Goal: Task Accomplishment & Management: Complete application form

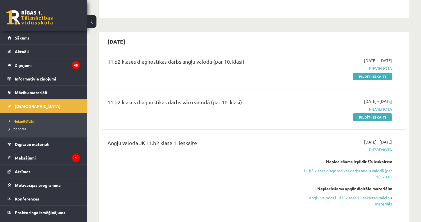
scroll to position [1106, 0]
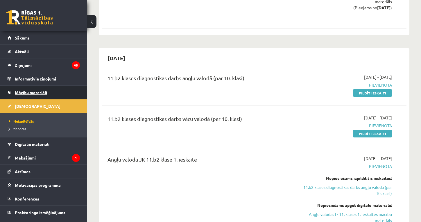
click at [28, 92] on span "Mācību materiāli" at bounding box center [31, 92] width 32 height 5
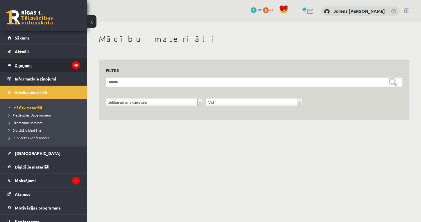
click at [36, 63] on legend "Ziņojumi 48" at bounding box center [47, 64] width 65 height 13
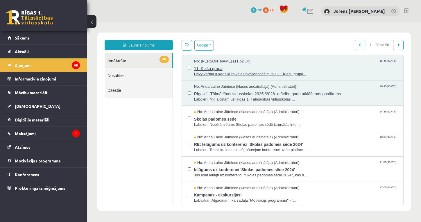
click at [247, 72] on span "Heyy varbut ir kads kurs velas pievienoties musu 11. Klašu grupa..." at bounding box center [296, 75] width 204 height 6
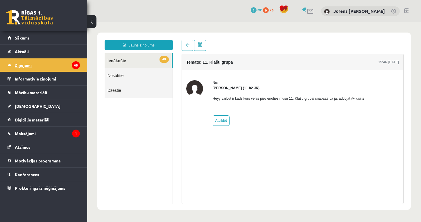
click at [30, 60] on legend "Ziņojumi 48" at bounding box center [47, 64] width 65 height 13
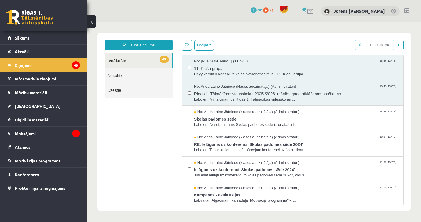
click at [263, 94] on span "Rīgas 1. Tālmācības vidusskolas 2025./2026. mācību gada atklāšanas pasākums" at bounding box center [296, 93] width 204 height 7
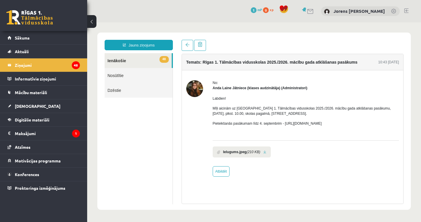
click at [267, 152] on link at bounding box center [264, 152] width 3 height 4
click at [42, 80] on legend "Informatīvie ziņojumi 0" at bounding box center [47, 78] width 65 height 13
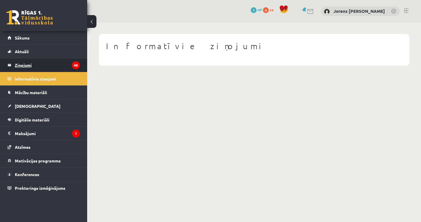
click at [26, 66] on legend "Ziņojumi 48" at bounding box center [47, 64] width 65 height 13
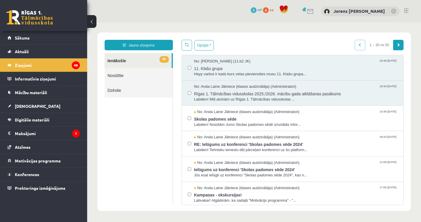
click at [399, 45] on span at bounding box center [398, 44] width 3 height 3
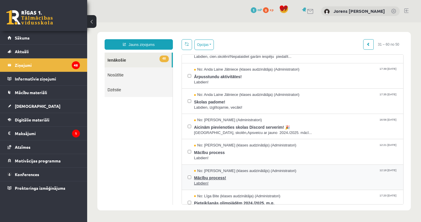
scroll to position [193, 0]
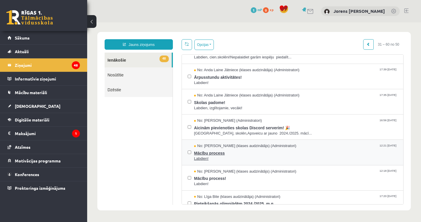
click at [214, 150] on span "Mācību process" at bounding box center [296, 152] width 204 height 7
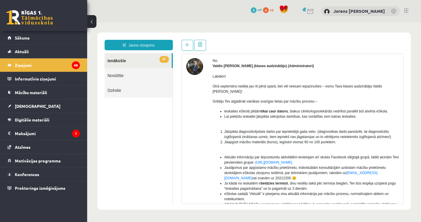
scroll to position [21, 0]
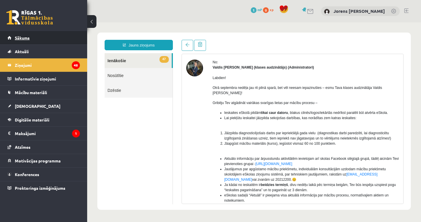
click at [24, 41] on link "Sākums" at bounding box center [44, 37] width 72 height 13
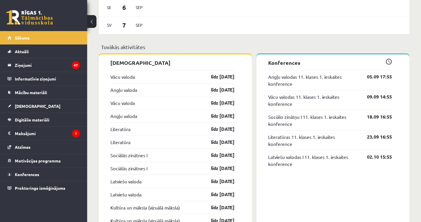
scroll to position [483, 0]
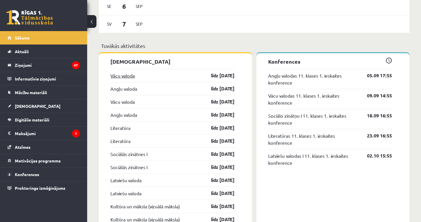
click at [130, 76] on link "Vācu valoda" at bounding box center [122, 75] width 24 height 7
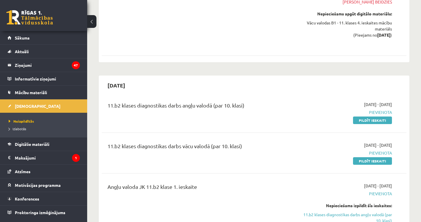
scroll to position [1089, 0]
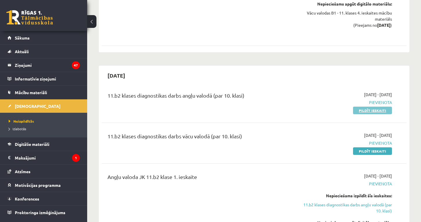
click at [366, 107] on link "Pildīt ieskaiti" at bounding box center [372, 111] width 39 height 8
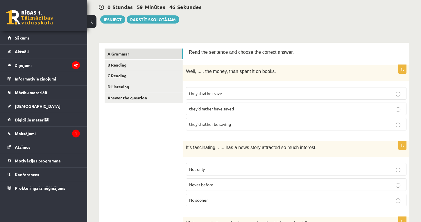
scroll to position [55, 0]
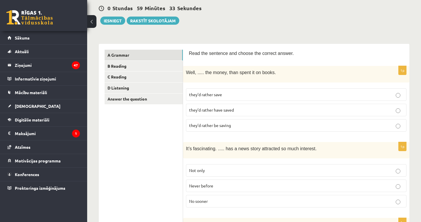
click at [204, 123] on span "they’d rather be saving" at bounding box center [210, 125] width 42 height 5
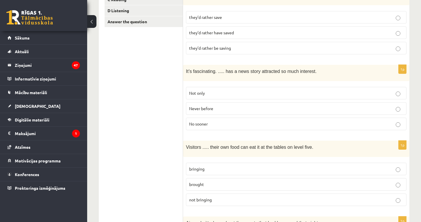
scroll to position [134, 0]
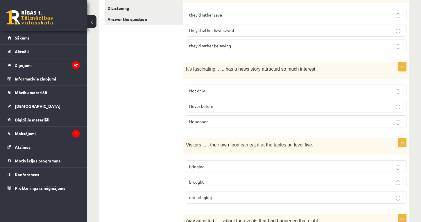
click at [225, 103] on p "Never before" at bounding box center [296, 106] width 214 height 6
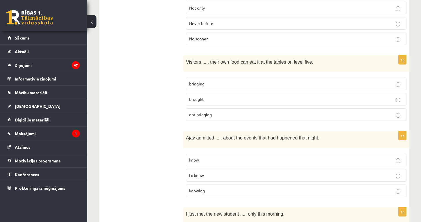
scroll to position [219, 0]
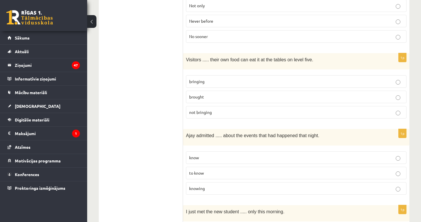
click at [202, 95] on span "brought" at bounding box center [196, 96] width 15 height 5
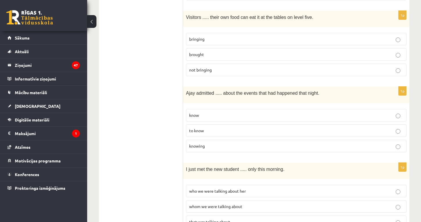
scroll to position [263, 0]
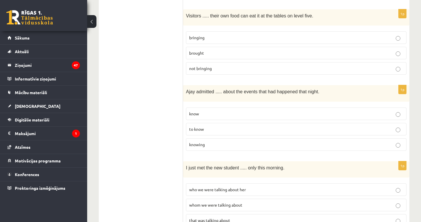
click at [209, 126] on p "to know" at bounding box center [296, 129] width 214 height 6
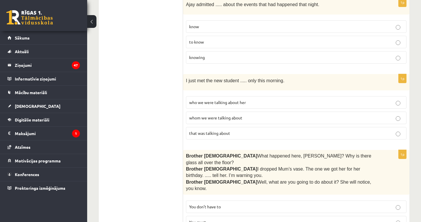
scroll to position [355, 0]
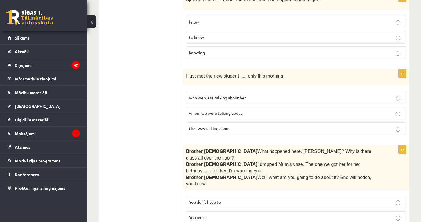
click at [219, 95] on span "who we were talking about her" at bounding box center [217, 97] width 57 height 5
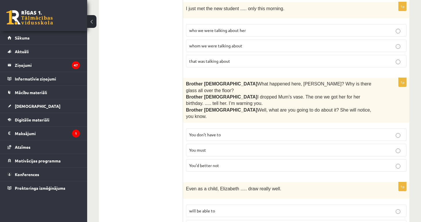
scroll to position [423, 0]
click at [209, 163] on span "You’d better not" at bounding box center [204, 165] width 30 height 5
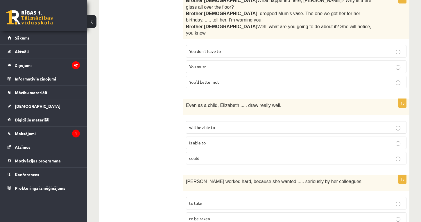
scroll to position [506, 0]
click at [217, 140] on p "is able to" at bounding box center [296, 143] width 214 height 6
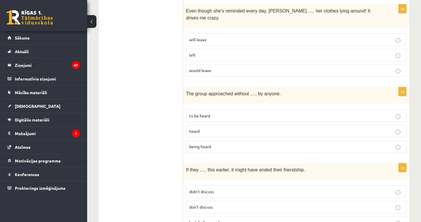
scroll to position [1475, 0]
click at [210, 220] on span "hadn’t discussed" at bounding box center [204, 222] width 30 height 5
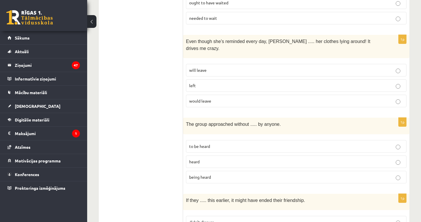
scroll to position [1436, 0]
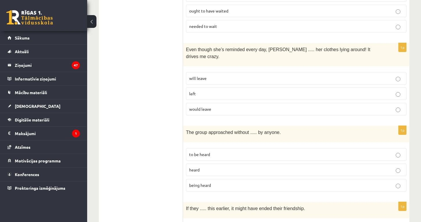
click at [206, 183] on span "being heard" at bounding box center [200, 185] width 22 height 5
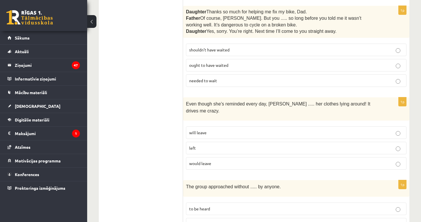
scroll to position [1378, 0]
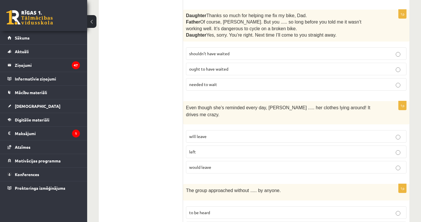
click at [198, 149] on p "left" at bounding box center [296, 152] width 214 height 6
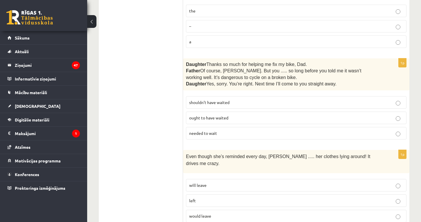
scroll to position [1328, 0]
click at [239, 100] on p "shouldn’t have waited" at bounding box center [296, 103] width 214 height 6
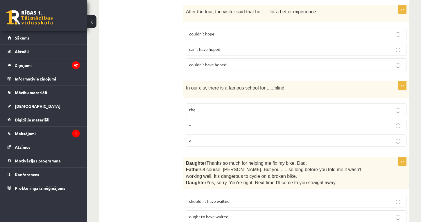
scroll to position [1229, 0]
click at [200, 108] on p "the" at bounding box center [296, 111] width 214 height 6
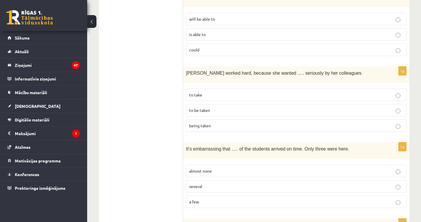
scroll to position [616, 0]
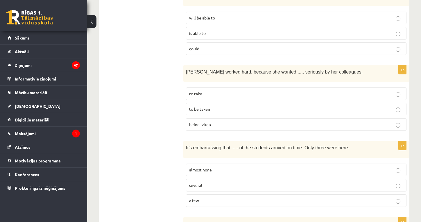
click at [199, 106] on span "to be taken" at bounding box center [199, 108] width 21 height 5
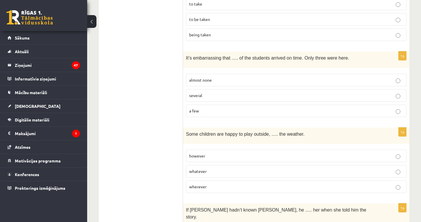
scroll to position [706, 0]
click at [198, 77] on span "almost none" at bounding box center [200, 79] width 23 height 5
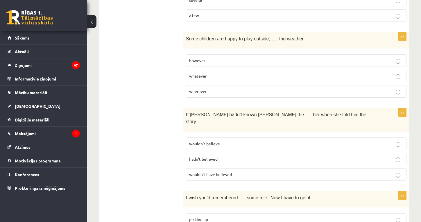
scroll to position [806, 0]
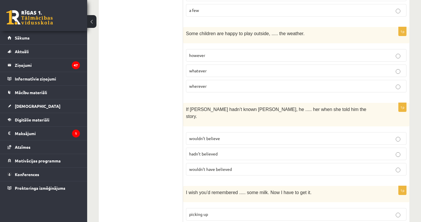
click at [200, 68] on span "whatever" at bounding box center [197, 70] width 17 height 5
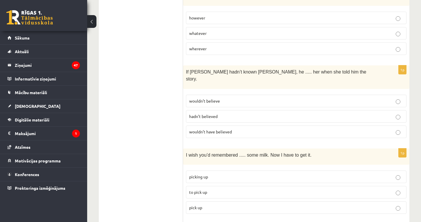
scroll to position [844, 0]
click at [211, 98] on span "wouldn’t believe" at bounding box center [204, 100] width 31 height 5
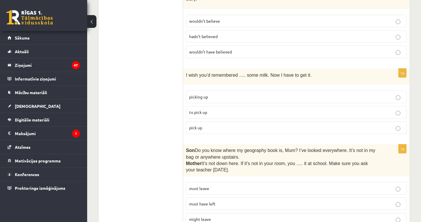
scroll to position [930, 0]
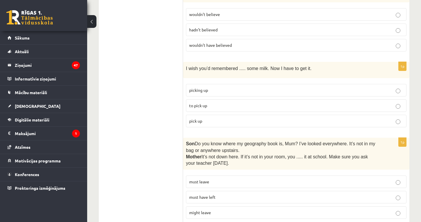
click at [201, 103] on span "to pick up" at bounding box center [198, 105] width 18 height 5
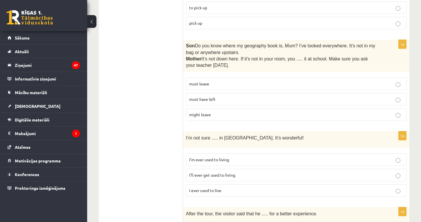
scroll to position [1031, 0]
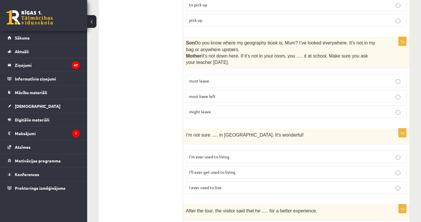
click at [206, 78] on span "must leave" at bounding box center [199, 80] width 20 height 5
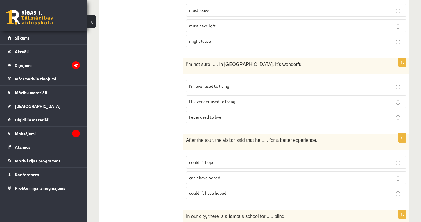
scroll to position [1101, 0]
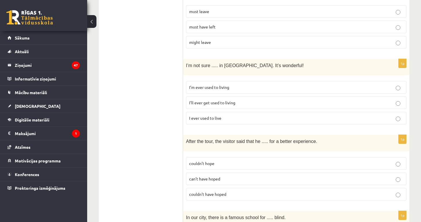
click at [239, 100] on p "I’ll ever get used to living" at bounding box center [296, 103] width 214 height 6
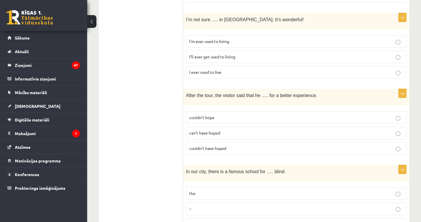
scroll to position [1148, 0]
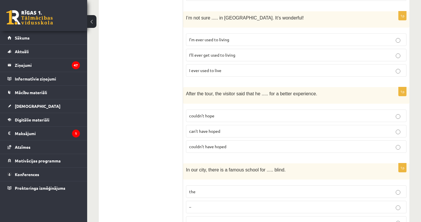
click at [201, 113] on span "couldn’t hope" at bounding box center [201, 115] width 25 height 5
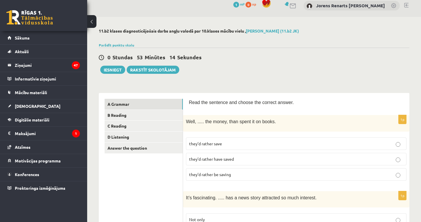
scroll to position [5, 0]
click at [124, 104] on link "A Grammar" at bounding box center [144, 104] width 78 height 11
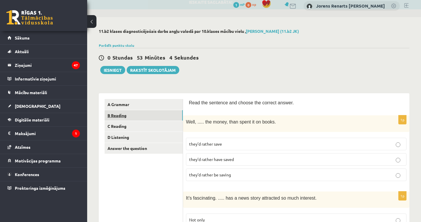
click at [120, 117] on link "B Reading" at bounding box center [144, 115] width 78 height 11
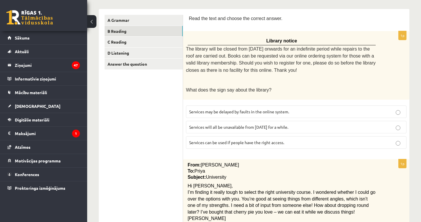
scroll to position [93, 0]
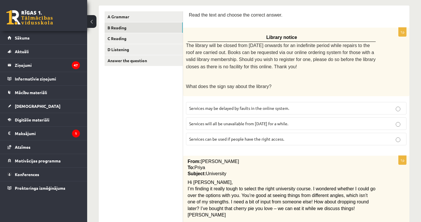
click at [229, 121] on span "Services will all be unavailable from Monday for a while." at bounding box center [238, 123] width 99 height 5
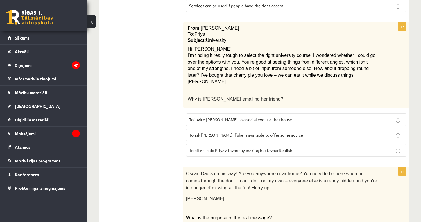
scroll to position [227, 0]
click at [215, 132] on span "To ask Priya if she is available to offer some advice" at bounding box center [246, 134] width 114 height 5
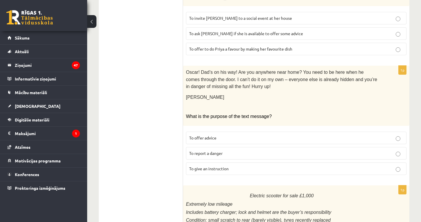
scroll to position [330, 0]
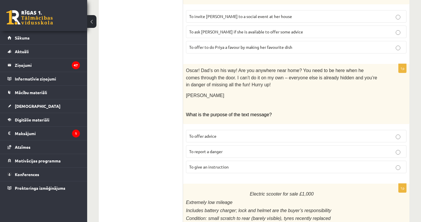
click at [202, 149] on span "To report a danger" at bounding box center [205, 151] width 33 height 5
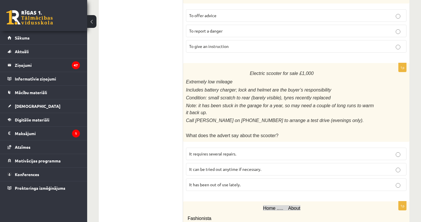
scroll to position [461, 0]
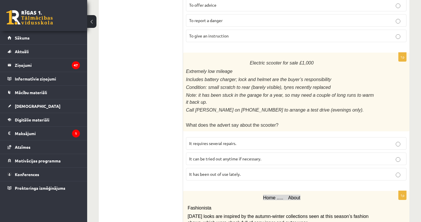
click at [244, 171] on p "It has been out of use lately." at bounding box center [296, 174] width 214 height 6
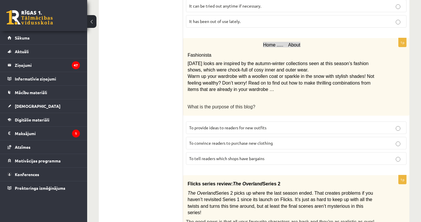
scroll to position [614, 0]
click at [285, 140] on p "To convince readers to purchase new clothing" at bounding box center [296, 143] width 214 height 6
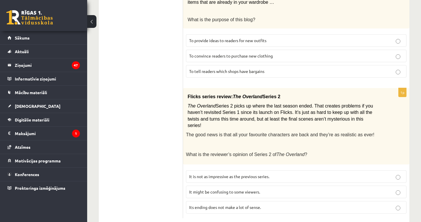
scroll to position [701, 0]
click at [214, 189] on p "It might be confusing to some viewers." at bounding box center [296, 192] width 214 height 6
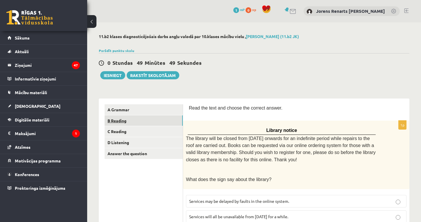
scroll to position [0, 0]
click at [125, 120] on link "B Reading" at bounding box center [144, 120] width 78 height 11
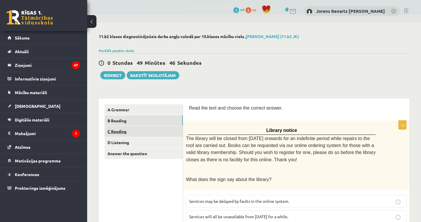
click at [122, 131] on link "C Reading" at bounding box center [144, 131] width 78 height 11
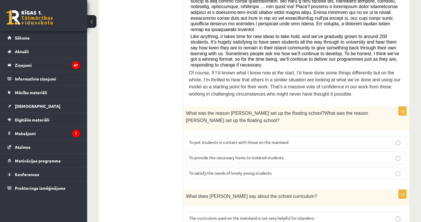
scroll to position [255, 0]
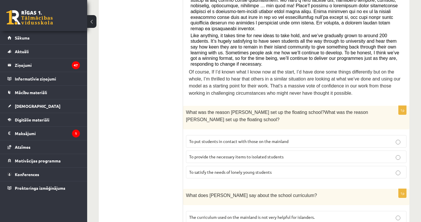
click at [203, 154] on span "To provide the necessary items to isolated students" at bounding box center [236, 156] width 94 height 5
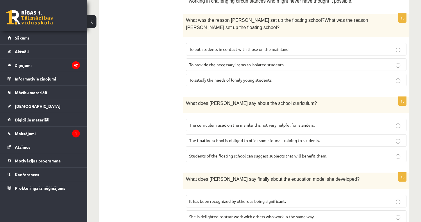
scroll to position [349, 0]
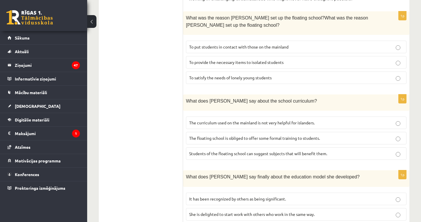
click at [204, 120] on span "The curriculum used on the mainland is not very helpful for islanders." at bounding box center [252, 122] width 126 height 5
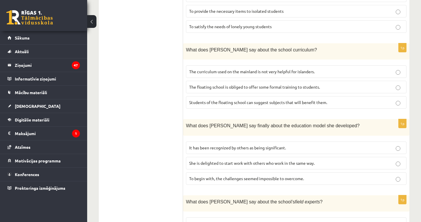
scroll to position [403, 0]
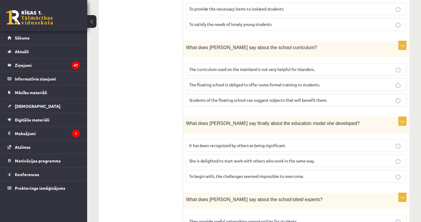
click at [216, 158] on span "She is delighted to start work with others who work in the same way." at bounding box center [252, 160] width 126 height 5
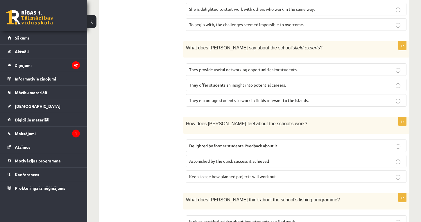
scroll to position [550, 0]
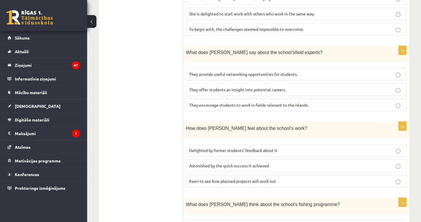
click at [321, 71] on p "They provide useful networking opportunities for students." at bounding box center [296, 74] width 214 height 6
click at [322, 102] on p "They encourage students to work in fields relevant to the islands." at bounding box center [296, 105] width 214 height 6
click at [318, 71] on p "They provide useful networking opportunities for students." at bounding box center [296, 74] width 214 height 6
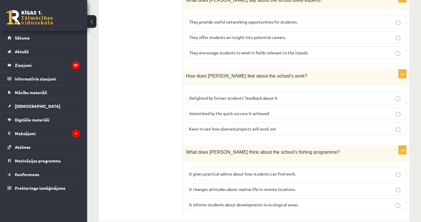
scroll to position [602, 0]
click at [214, 108] on label "Astonished by the quick success it achieved" at bounding box center [296, 114] width 221 height 13
click at [221, 187] on span "It changes attitudes about marine life in remote locations." at bounding box center [242, 189] width 107 height 5
click at [309, 172] on p "It gives practical advice about how students can find work." at bounding box center [296, 175] width 214 height 6
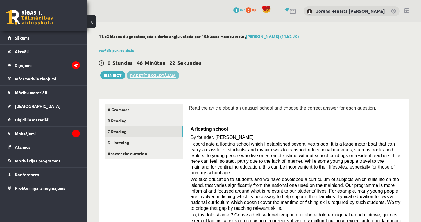
scroll to position [0, 0]
click at [118, 131] on link "C Reading" at bounding box center [144, 131] width 78 height 11
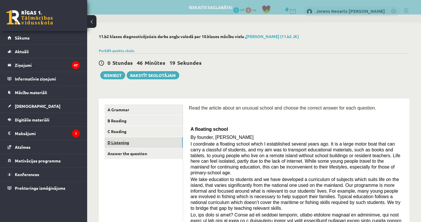
click at [122, 143] on link "D Listening" at bounding box center [144, 142] width 78 height 11
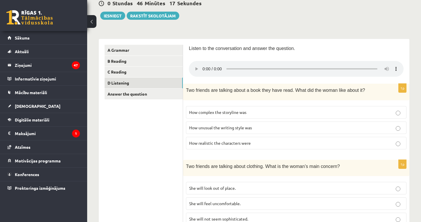
scroll to position [60, 0]
click at [203, 65] on audio at bounding box center [296, 68] width 215 height 16
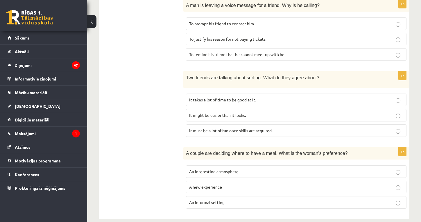
scroll to position [379, 0]
click at [270, 97] on p "It takes a lot of time to be good at it." at bounding box center [296, 100] width 214 height 6
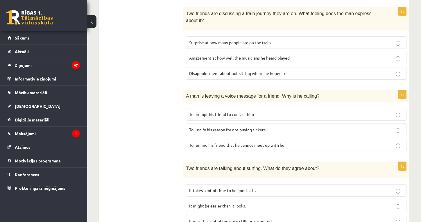
scroll to position [288, 0]
click at [215, 128] on span "To justify his reason for not buying tickets" at bounding box center [227, 130] width 76 height 5
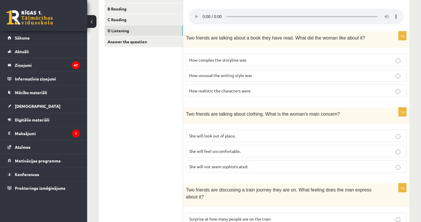
scroll to position [110, 0]
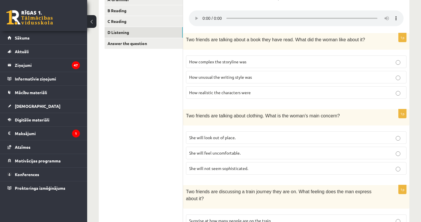
click at [274, 90] on p "How realistic the characters were" at bounding box center [296, 93] width 214 height 6
click at [269, 74] on p "How unusual the writing style was" at bounding box center [296, 77] width 214 height 6
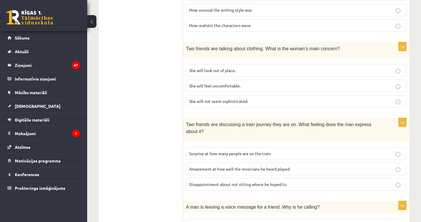
scroll to position [178, 0]
click at [261, 82] on p "She will feel uncomfortable." at bounding box center [296, 85] width 214 height 6
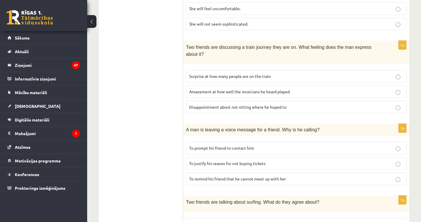
scroll to position [251, 0]
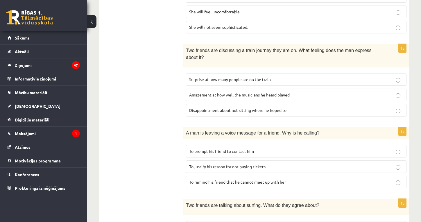
click at [225, 108] on span "Disappointment about not sitting where he hoped to" at bounding box center [237, 110] width 97 height 5
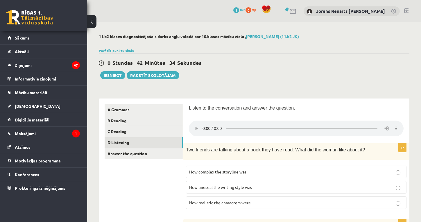
scroll to position [0, 0]
click at [228, 126] on audio at bounding box center [296, 129] width 215 height 16
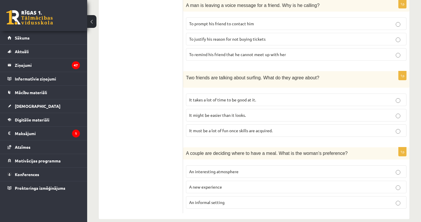
scroll to position [379, 0]
click at [245, 184] on p "A new experience" at bounding box center [296, 187] width 214 height 6
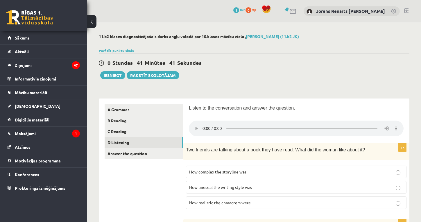
scroll to position [0, 0]
click at [125, 141] on link "D Listening" at bounding box center [144, 142] width 78 height 11
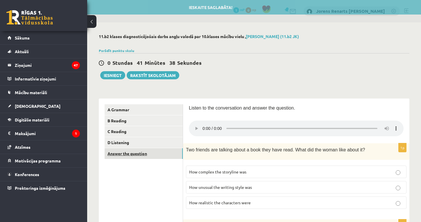
click at [127, 153] on link "Answer the question" at bounding box center [144, 153] width 78 height 11
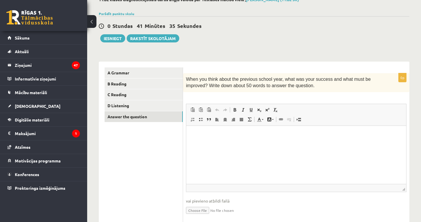
scroll to position [40, 0]
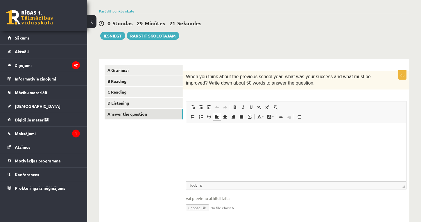
click at [201, 134] on p "Rich Text Editor, wiswyg-editor-user-answer-47024875133160" at bounding box center [296, 132] width 208 height 6
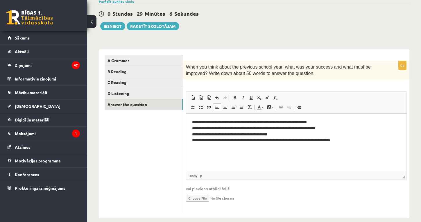
scroll to position [50, 0]
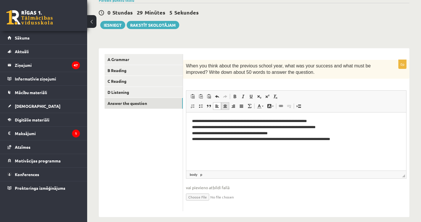
click at [226, 104] on span at bounding box center [225, 106] width 5 height 5
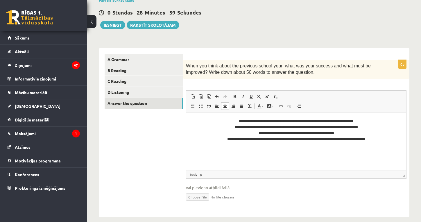
click at [225, 127] on p "**********" at bounding box center [296, 129] width 208 height 23
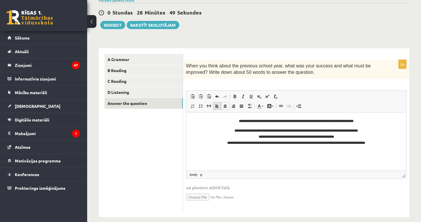
click at [219, 108] on span at bounding box center [217, 106] width 5 height 5
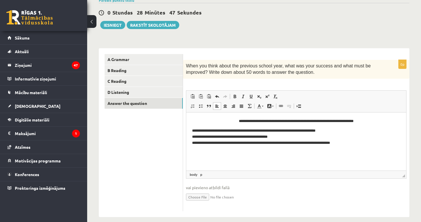
click at [226, 120] on p "**********" at bounding box center [296, 121] width 208 height 6
click at [226, 106] on span at bounding box center [225, 106] width 5 height 5
click at [241, 108] on span at bounding box center [241, 106] width 5 height 5
click at [300, 151] on html "**********" at bounding box center [296, 131] width 220 height 39
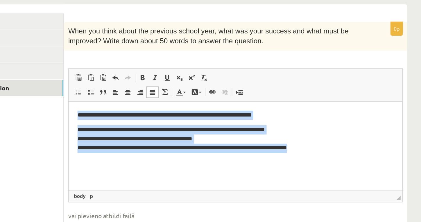
drag, startPoint x: 73, startPoint y: 110, endPoint x: 249, endPoint y: 133, distance: 178.0
click at [249, 133] on html "**********" at bounding box center [179, 120] width 220 height 39
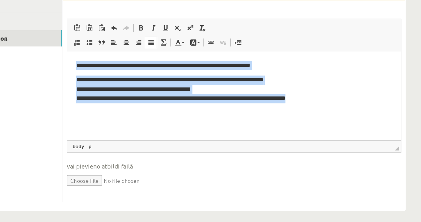
scroll to position [53, 0]
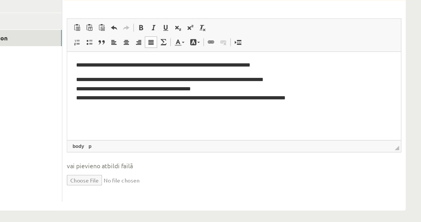
click at [137, 90] on html "**********" at bounding box center [177, 70] width 220 height 39
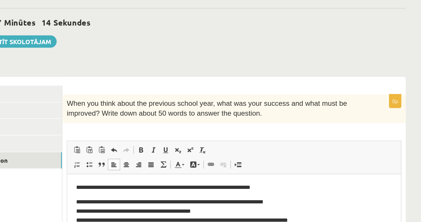
scroll to position [6, 0]
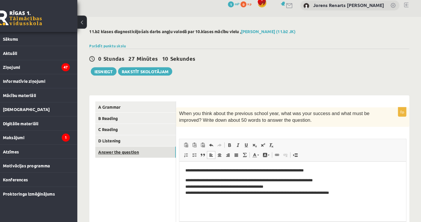
click at [115, 148] on link "Answer the question" at bounding box center [144, 147] width 78 height 11
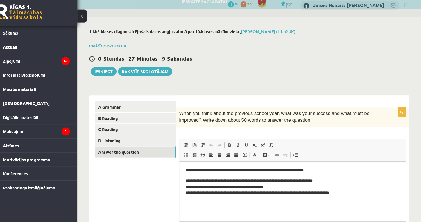
scroll to position [0, 0]
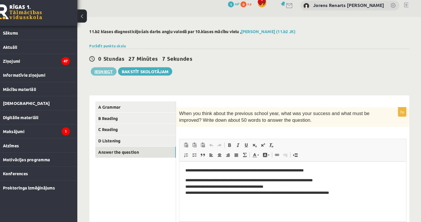
click at [104, 71] on button "Iesniegt" at bounding box center [112, 75] width 25 height 8
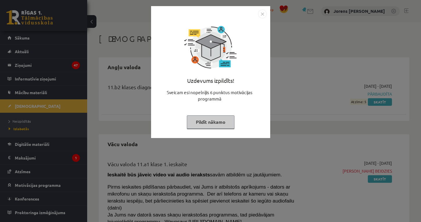
click at [264, 13] on img "Close" at bounding box center [262, 14] width 9 height 9
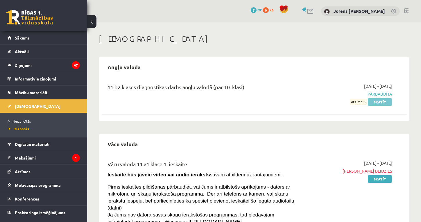
click at [378, 102] on link "Skatīt" at bounding box center [380, 102] width 24 height 8
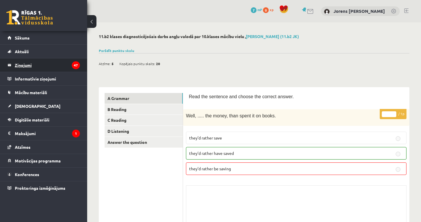
click at [34, 65] on legend "Ziņojumi 47" at bounding box center [47, 64] width 65 height 13
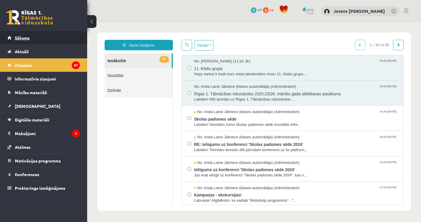
click at [21, 36] on span "Sākums" at bounding box center [22, 37] width 15 height 5
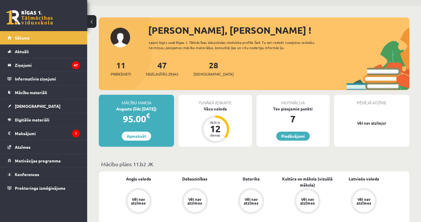
scroll to position [14, 0]
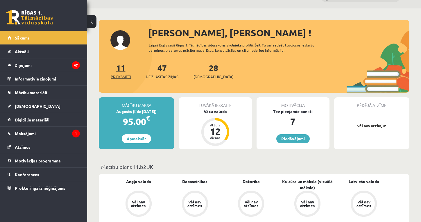
click at [123, 77] on span "Priekšmeti" at bounding box center [121, 77] width 20 height 6
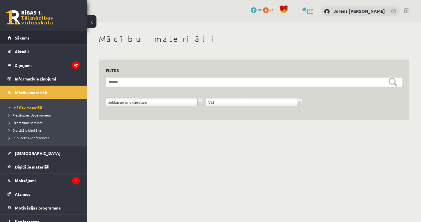
click at [35, 41] on link "Sākums" at bounding box center [44, 37] width 72 height 13
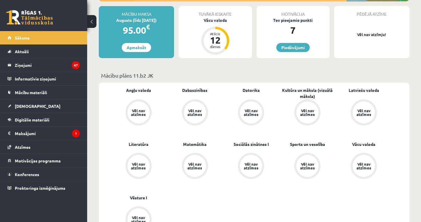
scroll to position [105, 0]
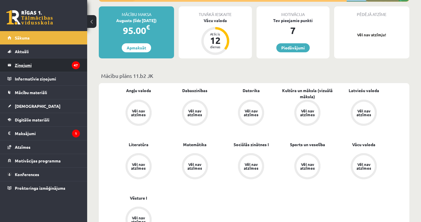
click at [24, 63] on legend "Ziņojumi 47" at bounding box center [47, 64] width 65 height 13
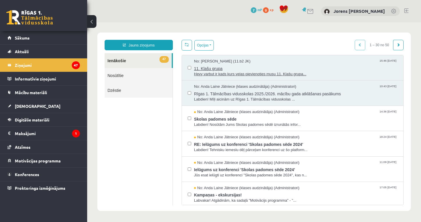
click at [233, 69] on span "11. Klašu grupa" at bounding box center [296, 67] width 204 height 7
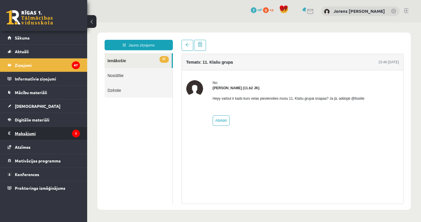
click at [28, 133] on legend "Maksājumi 1" at bounding box center [47, 133] width 65 height 13
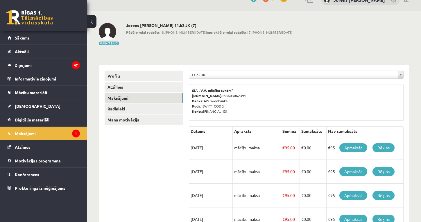
scroll to position [9, 0]
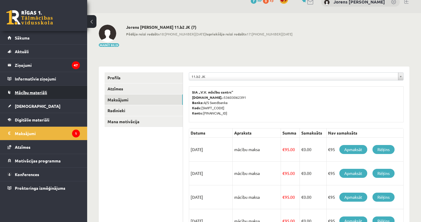
click at [30, 93] on span "Mācību materiāli" at bounding box center [31, 92] width 32 height 5
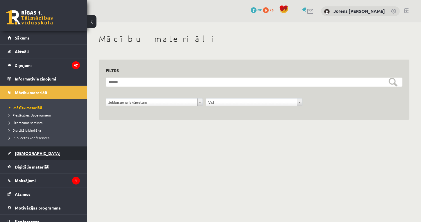
click at [27, 153] on span "[DEMOGRAPHIC_DATA]" at bounding box center [38, 153] width 46 height 5
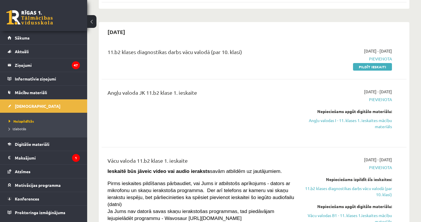
scroll to position [1135, 0]
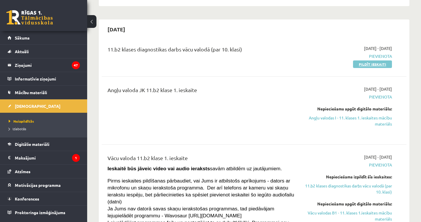
click at [379, 60] on link "Pildīt ieskaiti" at bounding box center [372, 64] width 39 height 8
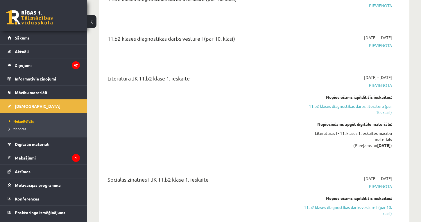
scroll to position [1485, 0]
click at [30, 172] on span "Atzīmes" at bounding box center [23, 171] width 16 height 5
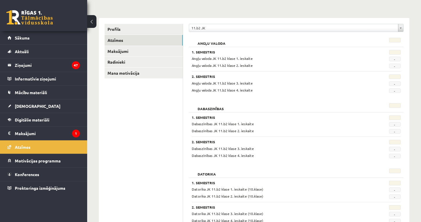
scroll to position [52, 0]
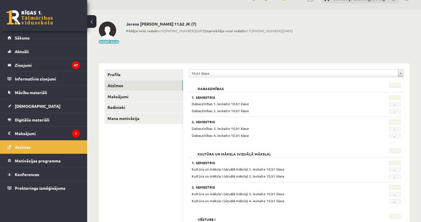
scroll to position [12, 0]
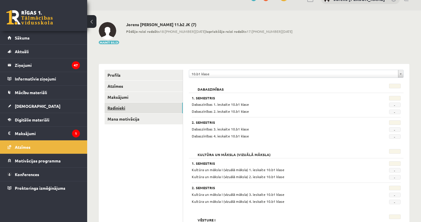
click at [122, 106] on link "Radinieki" at bounding box center [144, 108] width 78 height 11
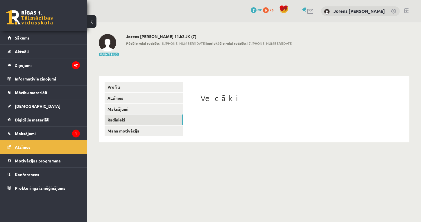
click at [122, 118] on link "Radinieki" at bounding box center [144, 120] width 78 height 11
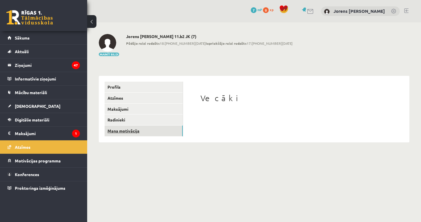
click at [123, 132] on link "Mana motivācija" at bounding box center [144, 131] width 78 height 11
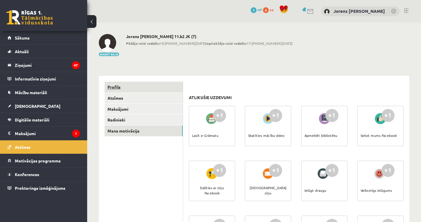
click at [119, 88] on link "Profils" at bounding box center [144, 87] width 78 height 11
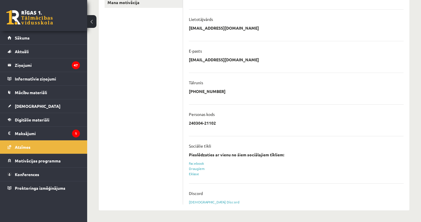
scroll to position [128, 0]
click at [196, 174] on link "Eklase" at bounding box center [194, 174] width 10 height 5
click at [26, 105] on span "[DEMOGRAPHIC_DATA]" at bounding box center [38, 105] width 46 height 5
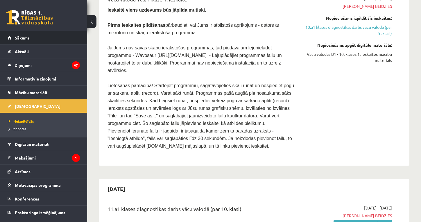
click at [27, 40] on span "Sākums" at bounding box center [22, 37] width 15 height 5
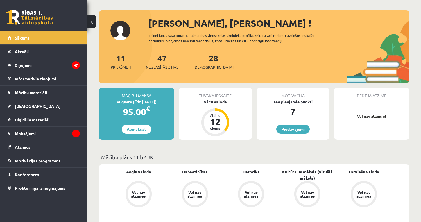
scroll to position [25, 0]
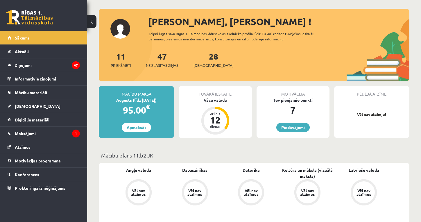
click at [217, 100] on div "Vācu valoda" at bounding box center [215, 100] width 73 height 6
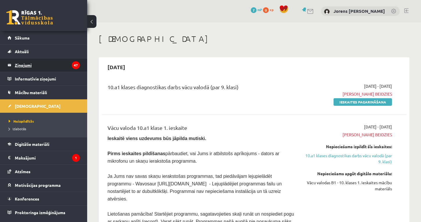
click at [31, 66] on legend "Ziņojumi 47" at bounding box center [47, 64] width 65 height 13
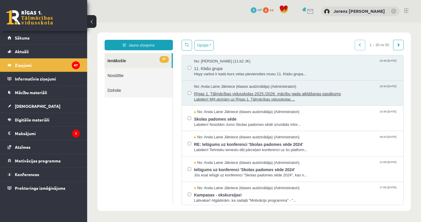
click at [289, 97] on span "Labdien! Mīļi aicinām uz Rīgas 1. Tālmācības vidusskolas ..." at bounding box center [296, 100] width 204 height 6
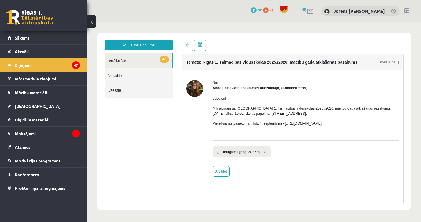
click at [197, 91] on img at bounding box center [194, 88] width 17 height 17
click at [90, 23] on button at bounding box center [91, 21] width 9 height 13
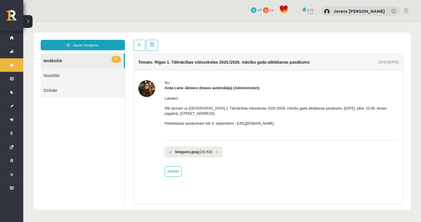
click at [32, 18] on button at bounding box center [27, 21] width 9 height 13
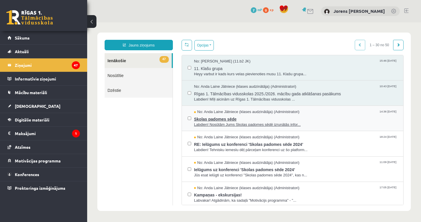
click at [250, 122] on span "Labdien! Nosūtām Jums Skolas padomes sēdē izrunātās infor..." at bounding box center [296, 125] width 204 height 6
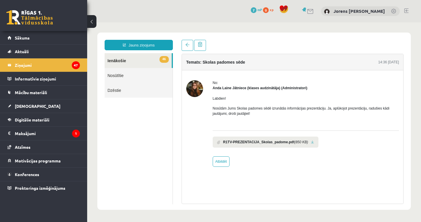
click at [314, 144] on link at bounding box center [312, 142] width 3 height 4
click at [21, 51] on span "Aktuāli" at bounding box center [22, 51] width 14 height 5
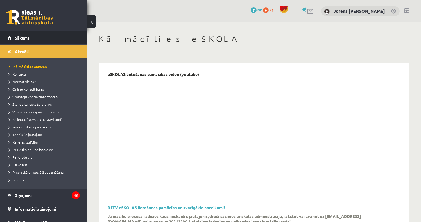
click at [24, 38] on span "Sākums" at bounding box center [22, 37] width 15 height 5
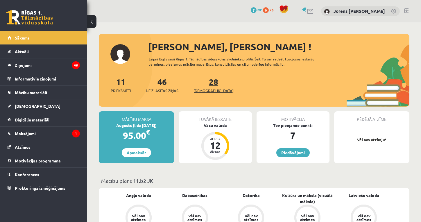
click at [205, 82] on link "28 Ieskaites" at bounding box center [214, 84] width 40 height 17
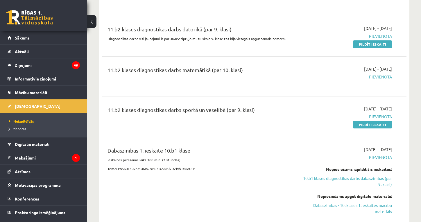
scroll to position [2304, 0]
click at [367, 121] on link "Pildīt ieskaiti" at bounding box center [372, 125] width 39 height 8
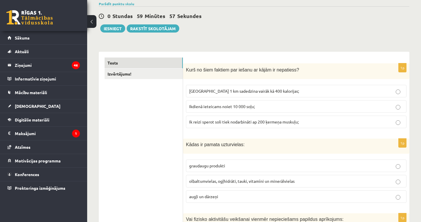
scroll to position [52, 0]
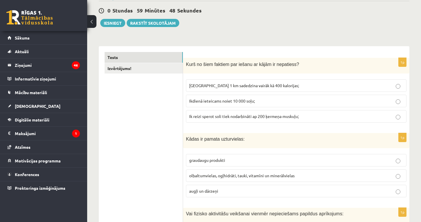
click at [227, 86] on span "[GEOGRAPHIC_DATA] 1 km sadedzina vairāk kā 400 kalorijas;" at bounding box center [244, 85] width 110 height 5
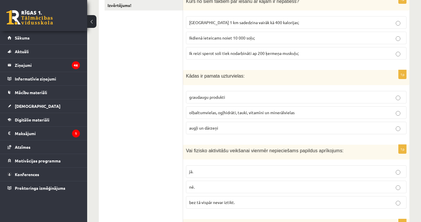
scroll to position [116, 0]
click at [228, 111] on span "olbaltumvielas, ogļhidrāti, tauki, vitamīni un minerālvielas" at bounding box center [242, 112] width 106 height 5
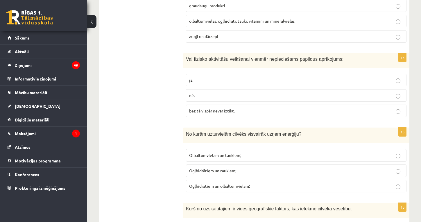
scroll to position [207, 0]
click at [209, 94] on p "nē." at bounding box center [296, 95] width 214 height 6
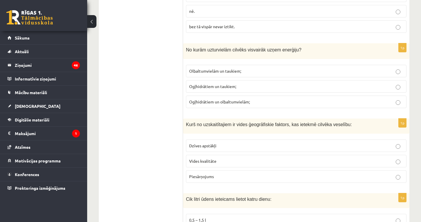
scroll to position [292, 0]
click at [225, 100] on span "Ogļhidrātiem un olbaltumvielām;" at bounding box center [219, 101] width 61 height 5
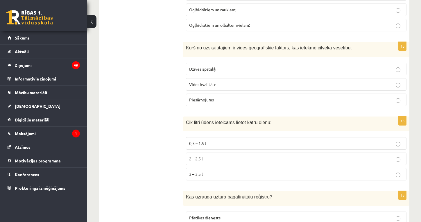
scroll to position [368, 0]
click at [208, 98] on span "Piesārņojums" at bounding box center [201, 99] width 25 height 5
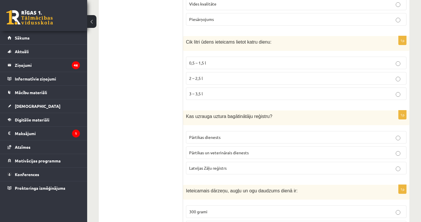
scroll to position [451, 0]
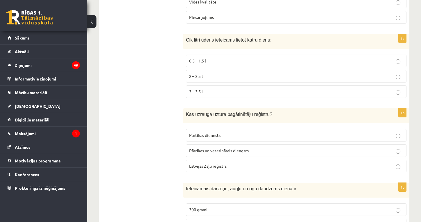
click at [215, 76] on p "2 – 2,5 l" at bounding box center [296, 76] width 214 height 6
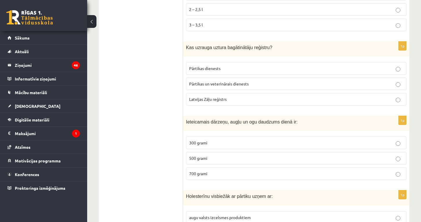
scroll to position [522, 0]
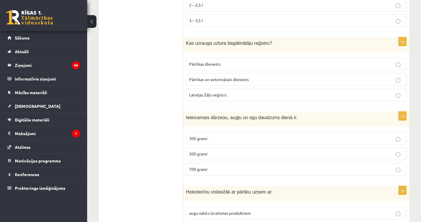
click at [212, 94] on span "Latvijas Zāļu reģistrs" at bounding box center [208, 94] width 38 height 5
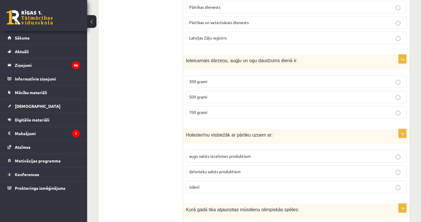
scroll to position [581, 0]
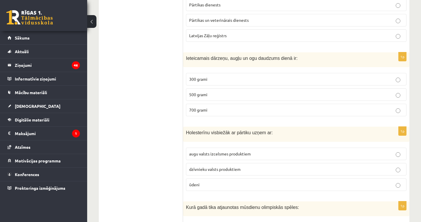
click at [208, 79] on p "300 grami" at bounding box center [296, 79] width 214 height 6
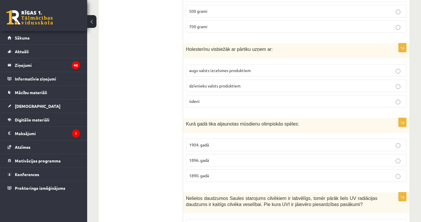
scroll to position [665, 0]
click at [217, 83] on span "dzīvnieku valsts produktiem" at bounding box center [214, 85] width 51 height 5
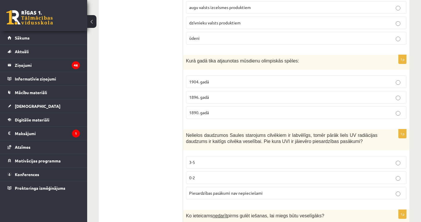
scroll to position [729, 0]
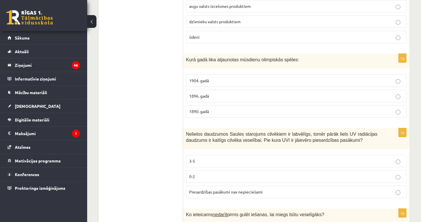
click at [215, 96] on p "1896. gadā" at bounding box center [296, 96] width 214 height 6
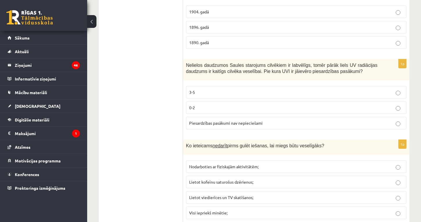
scroll to position [799, 0]
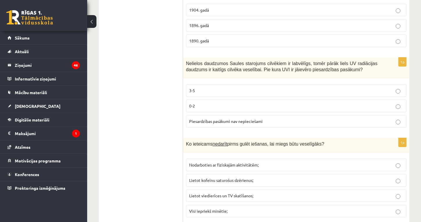
click at [207, 88] on p "3-5" at bounding box center [296, 91] width 214 height 6
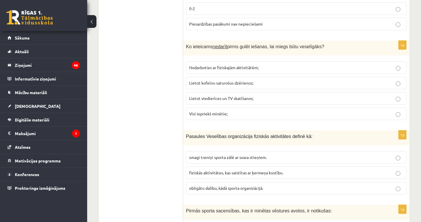
scroll to position [899, 0]
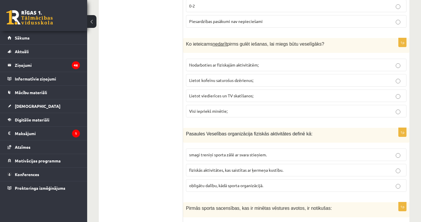
click at [203, 110] on span "Visi iepriekš minētie;" at bounding box center [208, 110] width 38 height 5
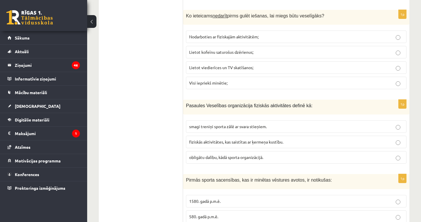
scroll to position [929, 0]
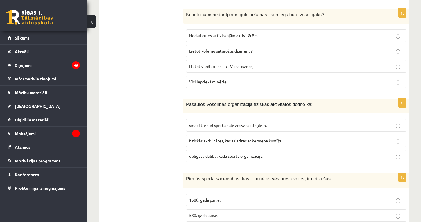
click at [222, 48] on span "Lietot kofeīnu saturošus dzērienus;" at bounding box center [221, 50] width 64 height 5
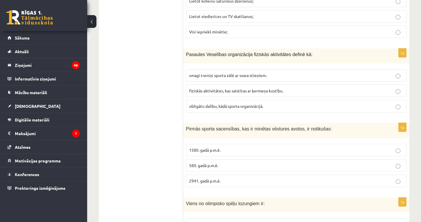
scroll to position [982, 0]
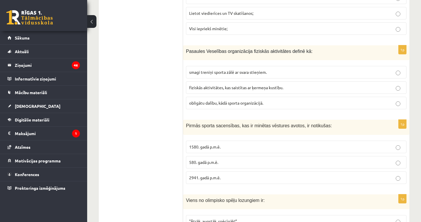
click at [235, 85] on span "fiziskās aktivitātes, kas saistītas ar ķermeņa kustību." at bounding box center [236, 87] width 94 height 5
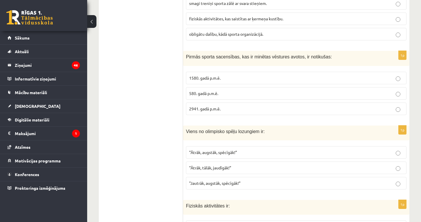
scroll to position [1052, 0]
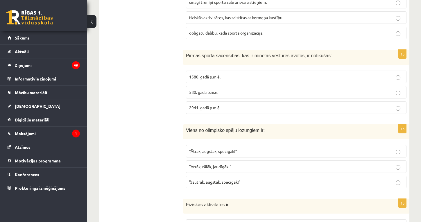
click at [211, 89] on p "580. gadā p.m.ē." at bounding box center [296, 92] width 214 height 6
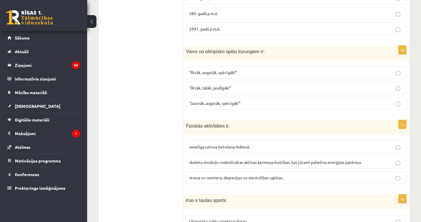
scroll to position [1131, 0]
click at [244, 69] on p ""Ātrāk, augstāk, spēcīgāk!”" at bounding box center [296, 72] width 214 height 6
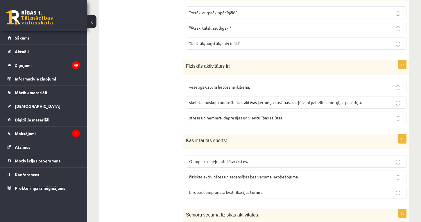
scroll to position [1191, 0]
click at [367, 96] on label "skeleta muskuļu nodrošinātas aktīvas ķermeņa kustības, kas jūtami palielina ene…" at bounding box center [296, 102] width 221 height 13
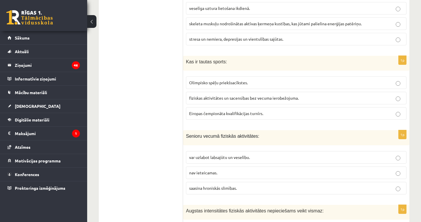
scroll to position [1271, 0]
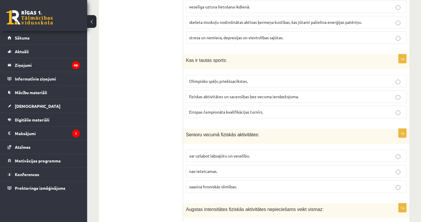
click at [304, 94] on p "fiziskas aktivitātes un sacensības bez vecuma ierobežojuma." at bounding box center [296, 97] width 214 height 6
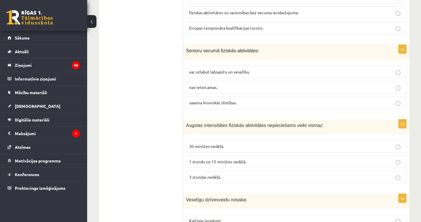
scroll to position [1360, 0]
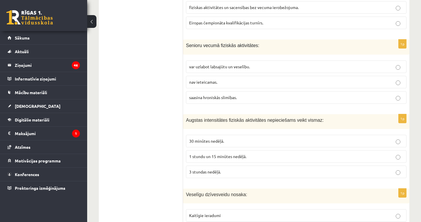
click at [233, 64] on span "var uzlabot labsajūtu un veselību." at bounding box center [219, 66] width 61 height 5
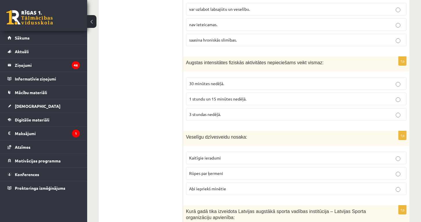
scroll to position [1419, 0]
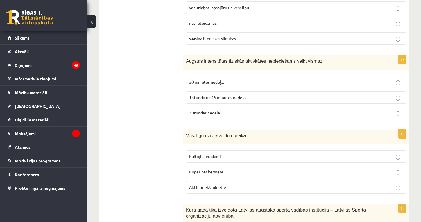
click at [218, 110] on span "3 stundas nedēļā." at bounding box center [205, 112] width 32 height 5
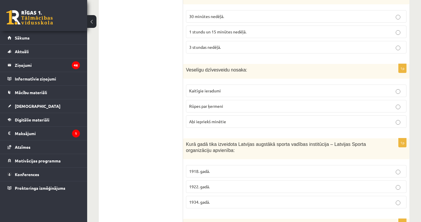
scroll to position [1486, 0]
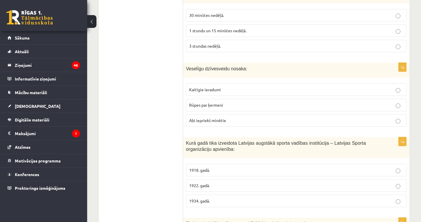
click at [223, 102] on span "Rūpes par ķermeni" at bounding box center [206, 104] width 34 height 5
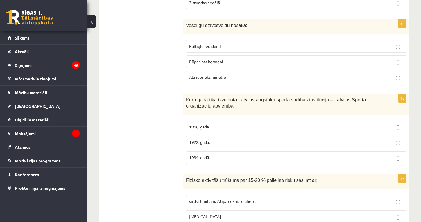
scroll to position [1530, 0]
click at [229, 73] on p "Abi iepriekš minētie" at bounding box center [296, 76] width 214 height 6
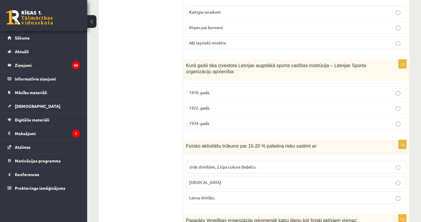
scroll to position [1567, 0]
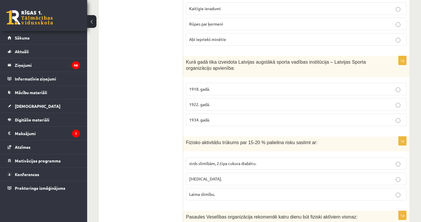
click at [213, 101] on p "1922. gadā." at bounding box center [296, 104] width 214 height 6
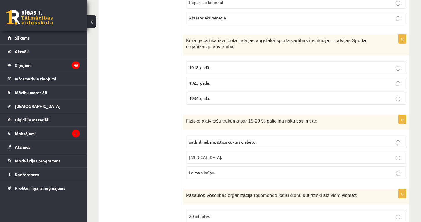
scroll to position [1589, 0]
click at [218, 95] on p "1934. gadā." at bounding box center [296, 98] width 214 height 6
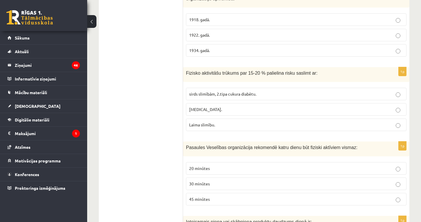
scroll to position [1641, 0]
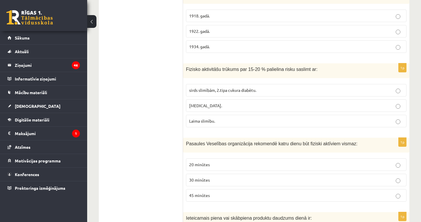
click at [224, 88] on span "sirds slimībām, 2.tipa cukura diabētu." at bounding box center [222, 90] width 67 height 5
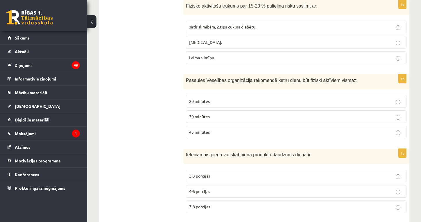
scroll to position [1711, 0]
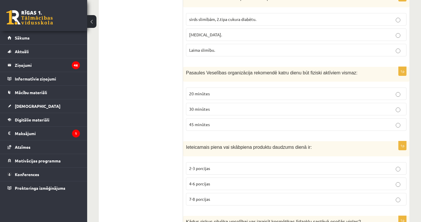
click at [197, 106] on span "30 minūtes" at bounding box center [199, 108] width 21 height 5
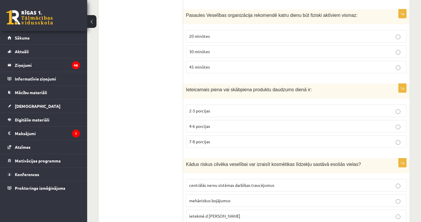
scroll to position [1779, 0]
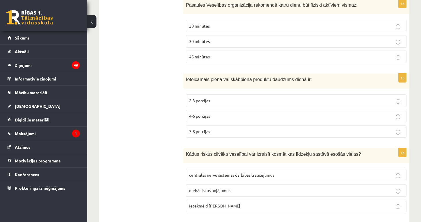
click at [200, 98] on span "2-3 porcijas" at bounding box center [199, 100] width 21 height 5
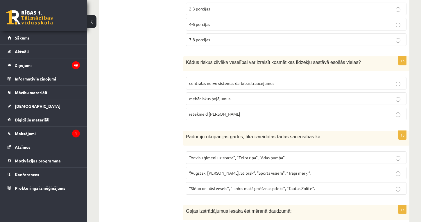
scroll to position [1871, 0]
click at [218, 111] on span "ietekmē d vitamīna sintēzi" at bounding box center [214, 113] width 51 height 5
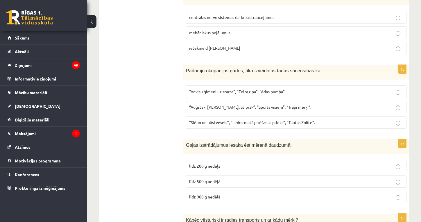
scroll to position [1937, 0]
click at [240, 104] on span "“Augstāk, Tālāk, Stiprāk”, “Sports visiem”, “Trāpi mērķī”." at bounding box center [250, 106] width 122 height 5
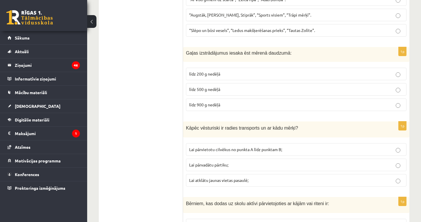
scroll to position [2032, 0]
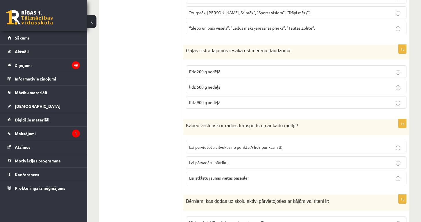
click at [209, 84] on span "līdz 500 g nedēļā" at bounding box center [204, 86] width 31 height 5
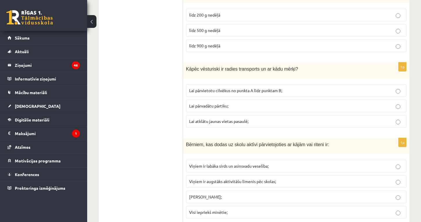
scroll to position [2090, 0]
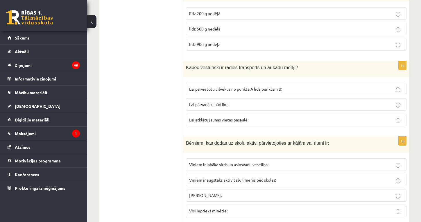
click at [241, 98] on label "Lai pārvadātu pārtiku;" at bounding box center [296, 104] width 221 height 13
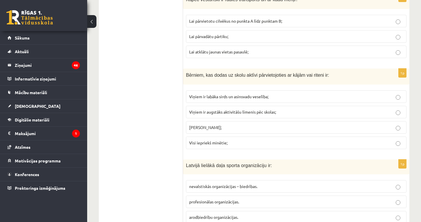
scroll to position [2161, 0]
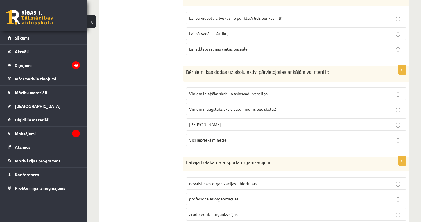
click at [285, 106] on p "Viņiem ir augstāks aktivitāšu līmenis pēc skolas;" at bounding box center [296, 109] width 214 height 6
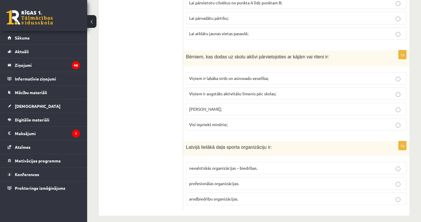
scroll to position [2176, 0]
click at [255, 181] on p "profesionālas organizācijas." at bounding box center [296, 184] width 214 height 6
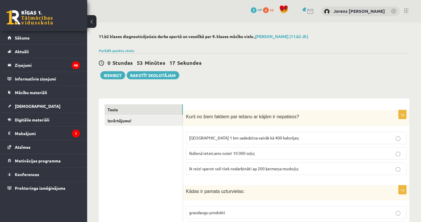
scroll to position [0, 0]
click at [115, 109] on link "Tests" at bounding box center [144, 109] width 78 height 11
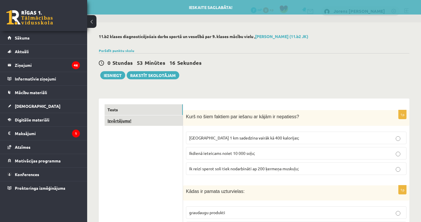
click at [119, 122] on link "Izvērtējums!" at bounding box center [144, 120] width 78 height 11
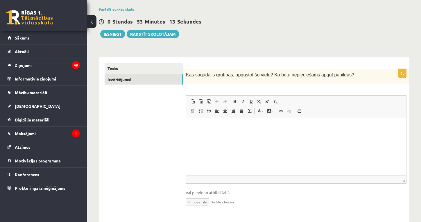
scroll to position [49, 0]
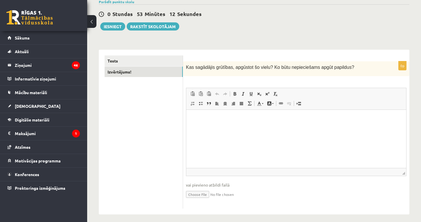
click at [208, 117] on p "Rich Text Editor, wiswyg-editor-user-answer-47024941196440" at bounding box center [296, 119] width 208 height 6
click at [131, 71] on link "Izvērtējums!" at bounding box center [144, 72] width 78 height 11
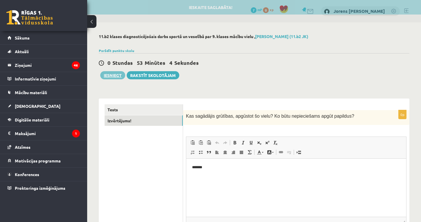
scroll to position [0, 0]
click at [116, 75] on button "Iesniegt" at bounding box center [112, 75] width 25 height 8
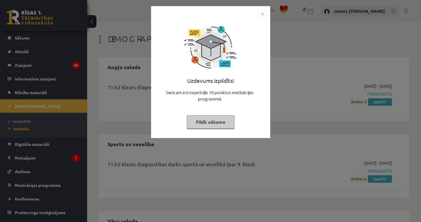
click at [218, 121] on button "Pildīt nākamo" at bounding box center [211, 121] width 48 height 13
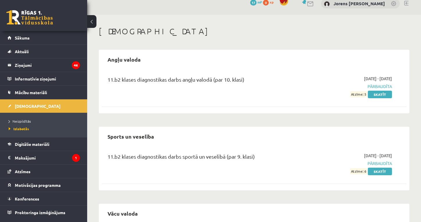
scroll to position [13, 0]
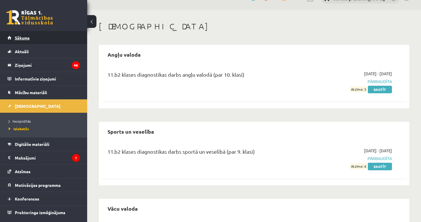
click at [23, 39] on span "Sākums" at bounding box center [22, 37] width 15 height 5
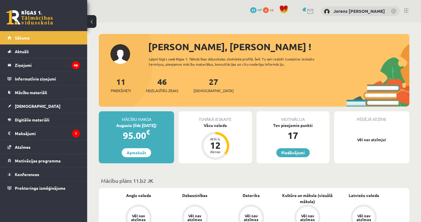
click at [204, 87] on div "27 [DEMOGRAPHIC_DATA]" at bounding box center [214, 85] width 40 height 18
click at [204, 84] on link "27 [DEMOGRAPHIC_DATA]" at bounding box center [214, 84] width 40 height 17
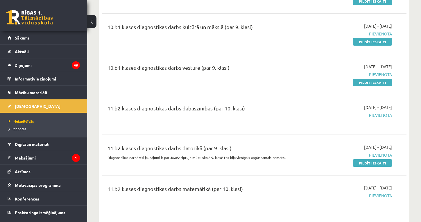
scroll to position [2174, 0]
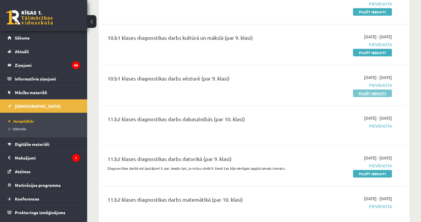
click at [367, 90] on link "Pildīt ieskaiti" at bounding box center [372, 94] width 39 height 8
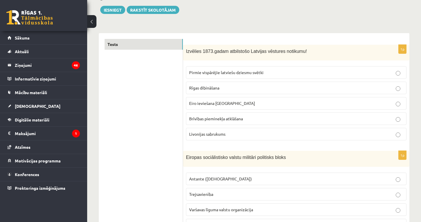
scroll to position [66, 0]
click at [223, 72] on span "Pirmie vispārējie latviešu dziesmu svētki" at bounding box center [226, 71] width 74 height 5
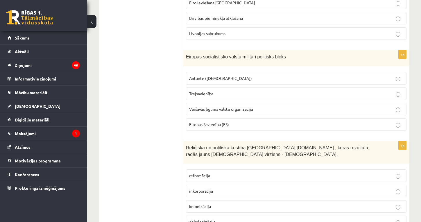
scroll to position [167, 0]
click at [206, 93] on span "Trejsavienība" at bounding box center [201, 92] width 24 height 5
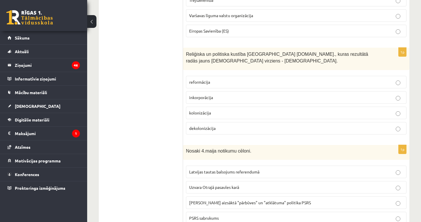
scroll to position [260, 0]
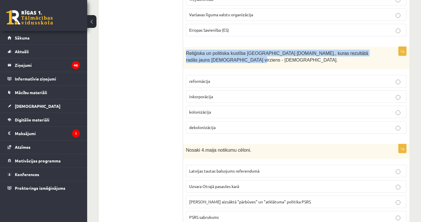
drag, startPoint x: 187, startPoint y: 53, endPoint x: 218, endPoint y: 59, distance: 31.9
click at [219, 59] on p "Reliģiska un politiska kustība Eiropā 16.gs., kuras rezultātā radās jauns krist…" at bounding box center [282, 56] width 192 height 13
click at [211, 58] on span "Reliģiska un politiska kustība Eiropā 16.gs., kuras rezultātā radās jauns krist…" at bounding box center [277, 57] width 182 height 12
drag, startPoint x: 186, startPoint y: 52, endPoint x: 220, endPoint y: 59, distance: 34.7
click at [220, 59] on p "Reliģiska un politiska kustība Eiropā 16.gs., kuras rezultātā radās jauns krist…" at bounding box center [282, 56] width 192 height 13
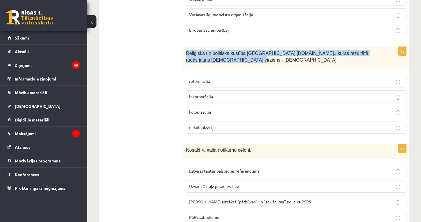
click at [211, 55] on span "Reliģiska un politiska kustība Eiropā 16.gs., kuras rezultātā radās jauns krist…" at bounding box center [277, 57] width 182 height 12
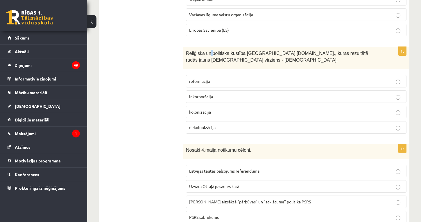
click at [211, 55] on span "Reliģiska un politiska kustība Eiropā 16.gs., kuras rezultātā radās jauns krist…" at bounding box center [277, 57] width 182 height 12
click at [187, 53] on span "Reliģiska un politiska kustība Eiropā 16.gs., kuras rezultātā radās jauns krist…" at bounding box center [277, 57] width 182 height 12
click at [199, 80] on span "reformācija" at bounding box center [199, 80] width 21 height 5
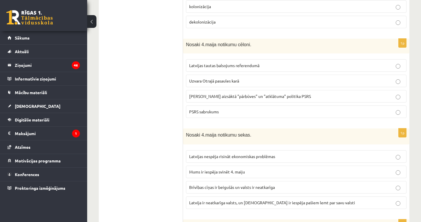
scroll to position [367, 0]
click at [229, 109] on p "PSRS sabrukums" at bounding box center [296, 111] width 214 height 6
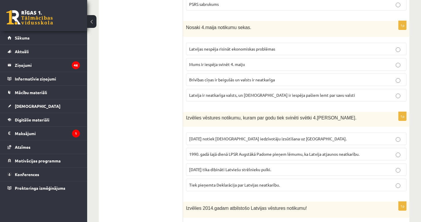
scroll to position [475, 0]
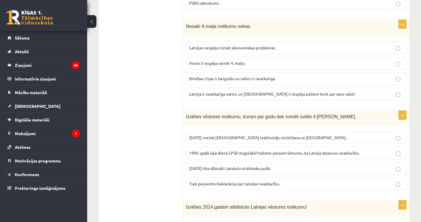
click at [224, 79] on span "Brīvības cīņas ir beigušās un valsts ir neatkarīga" at bounding box center [232, 78] width 86 height 5
click at [216, 92] on span "Latvija ir neatkarīga valsts, un latviešiem ir iespēja pašiem lemt par savu val…" at bounding box center [272, 93] width 166 height 5
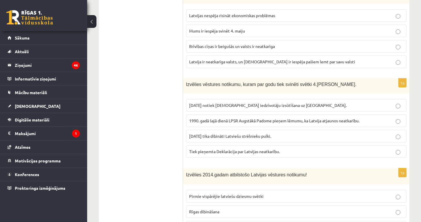
scroll to position [508, 0]
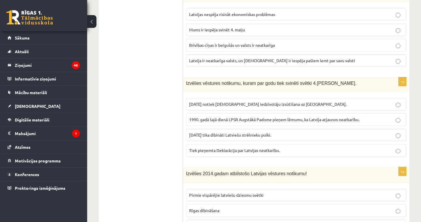
click at [220, 31] on span "Mums ir iespēja svinēt 4. maiju" at bounding box center [217, 29] width 56 height 5
click at [220, 62] on span "Latvija ir neatkarīga valsts, un latviešiem ir iespēja pašiem lemt par savu val…" at bounding box center [272, 60] width 166 height 5
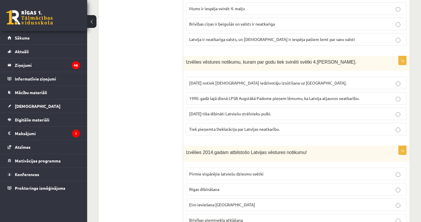
scroll to position [535, 0]
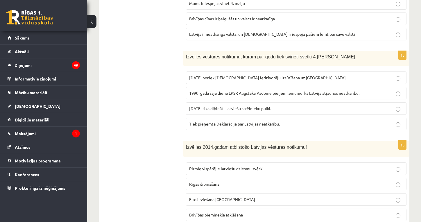
click at [213, 92] on span "1990. gadā šajā dienā LPSR Augstākā Padome pieņem lēmumu, ka Latvija atjaunos n…" at bounding box center [274, 92] width 170 height 5
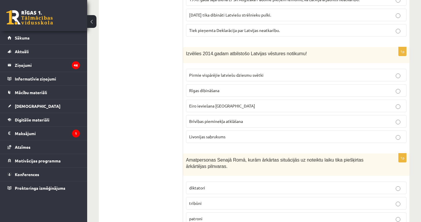
scroll to position [629, 0]
click at [219, 103] on span "Eiro ieviešana Latvijā" at bounding box center [222, 105] width 66 height 5
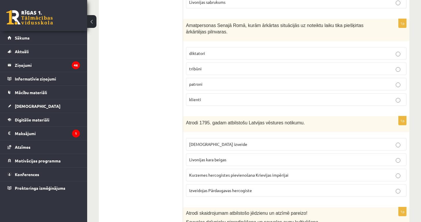
scroll to position [763, 0]
click at [217, 51] on p "diktatori" at bounding box center [296, 53] width 214 height 6
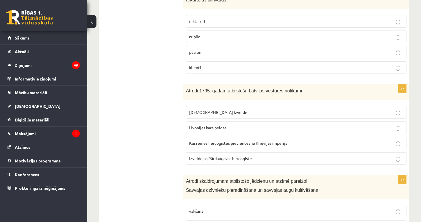
scroll to position [795, 0]
click at [204, 142] on span "Kurzemes hercogistes pievienošana Krievijas impērijai" at bounding box center [238, 142] width 99 height 5
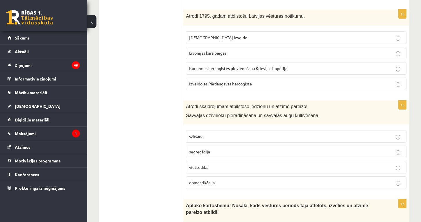
scroll to position [870, 0]
click at [207, 180] on span "domestikācija" at bounding box center [202, 181] width 26 height 5
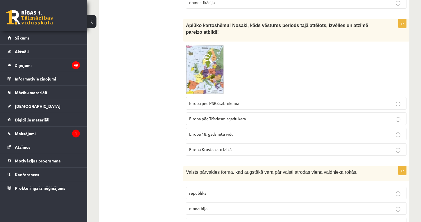
scroll to position [1051, 0]
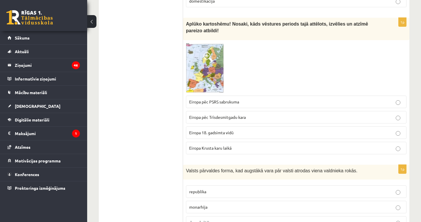
click at [199, 75] on img at bounding box center [205, 68] width 38 height 50
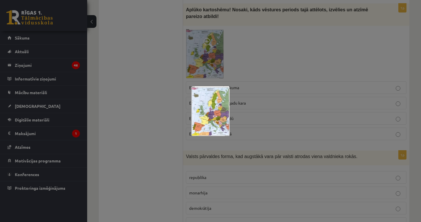
scroll to position [1072, 0]
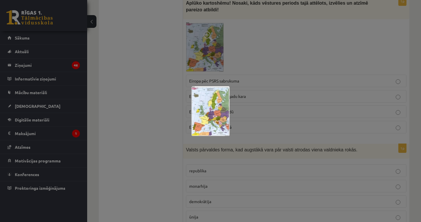
click at [148, 99] on div at bounding box center [210, 111] width 421 height 222
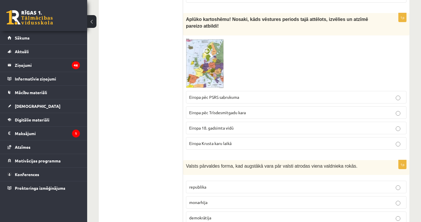
scroll to position [1055, 0]
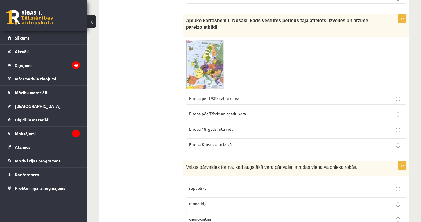
click at [207, 50] on span at bounding box center [208, 53] width 9 height 9
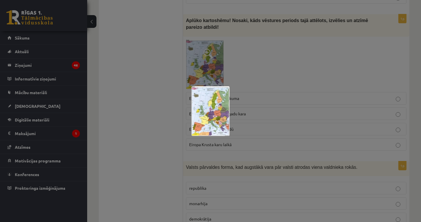
scroll to position [975, 0]
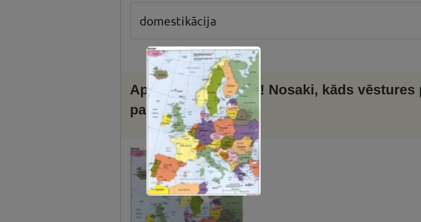
click at [192, 86] on img at bounding box center [211, 111] width 38 height 50
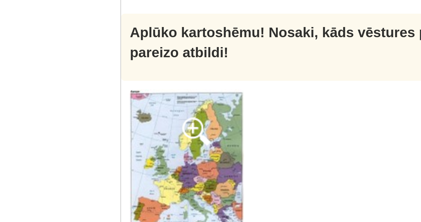
click at [204, 129] on span at bounding box center [208, 133] width 9 height 9
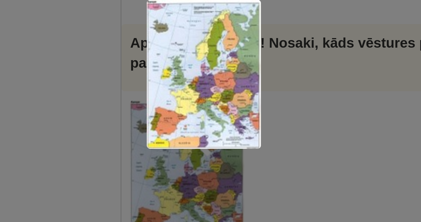
click at [36, 34] on div at bounding box center [210, 111] width 421 height 222
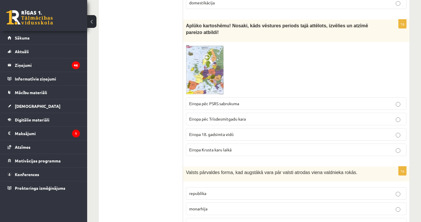
scroll to position [1050, 0]
click at [217, 150] on p "Eiropa Krusta karu laikā" at bounding box center [296, 150] width 214 height 6
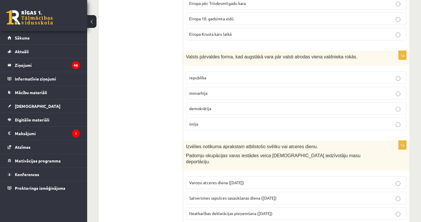
scroll to position [1166, 0]
click at [204, 90] on span "monarhija" at bounding box center [198, 92] width 18 height 5
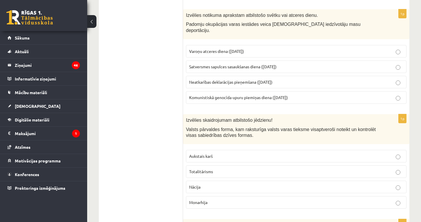
scroll to position [1298, 0]
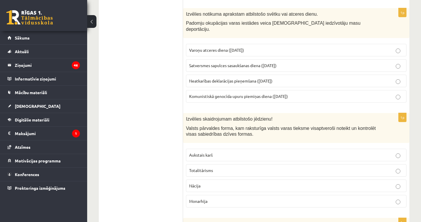
click at [220, 91] on label "Komunistiskā genocīda upuru piemiņas diena (25. marts)" at bounding box center [296, 96] width 221 height 13
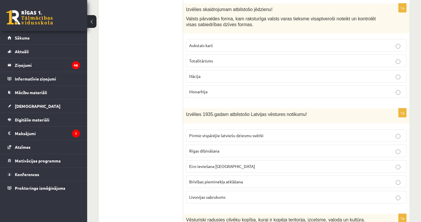
scroll to position [1404, 0]
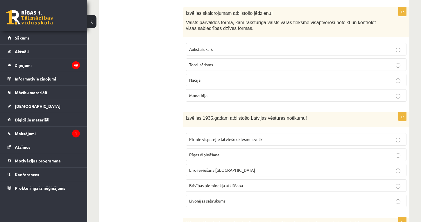
click at [207, 62] on span "Totalitārisms" at bounding box center [201, 64] width 24 height 5
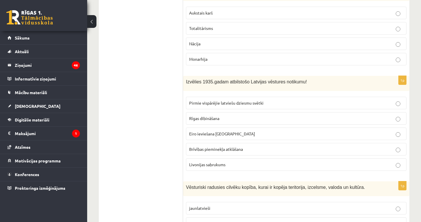
scroll to position [1441, 0]
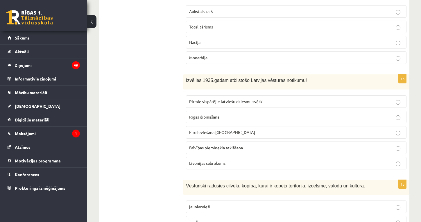
click at [214, 145] on span "Brīvības pieminekļa atklāšana" at bounding box center [216, 147] width 54 height 5
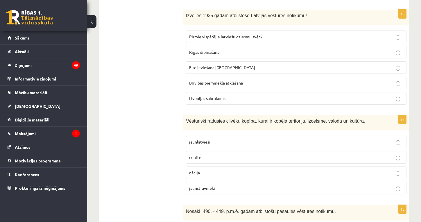
scroll to position [1509, 0]
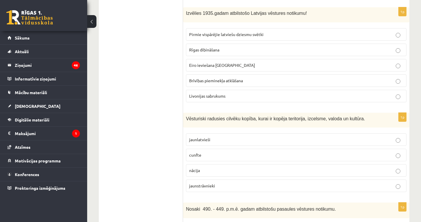
click at [208, 167] on p "nācija" at bounding box center [296, 170] width 214 height 6
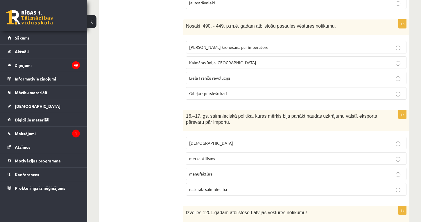
scroll to position [1693, 0]
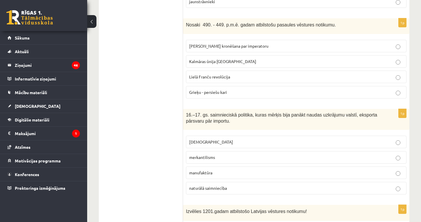
click at [204, 90] on span "Grieķu - persiešu kari" at bounding box center [208, 92] width 38 height 5
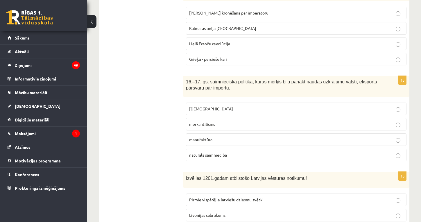
scroll to position [1728, 0]
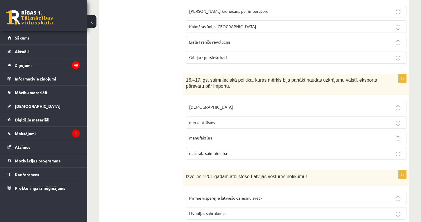
click at [202, 120] on span "merkantilisms" at bounding box center [202, 122] width 26 height 5
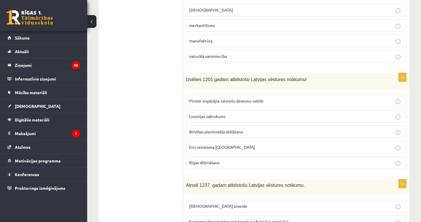
scroll to position [1825, 0]
click at [199, 160] on span "Rīgas dibināšana" at bounding box center [204, 162] width 30 height 5
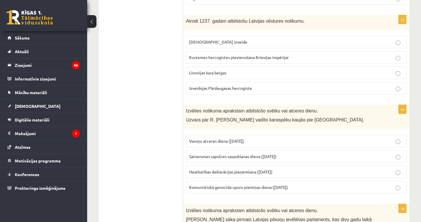
scroll to position [1990, 0]
click at [224, 39] on span "Livonijas ordeņa izveide" at bounding box center [218, 41] width 58 height 5
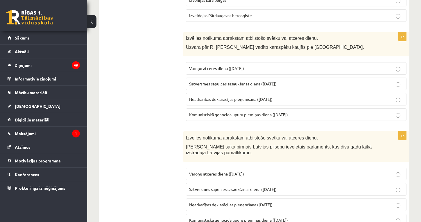
scroll to position [2065, 0]
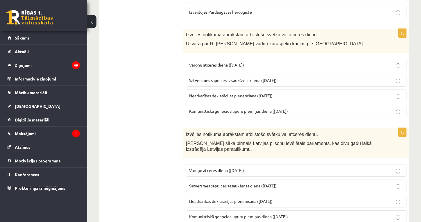
click at [204, 62] on span "Varoņu atceres diena (22. jūnijs)" at bounding box center [216, 64] width 55 height 5
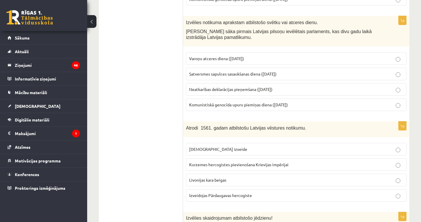
scroll to position [2178, 0]
click at [208, 71] on span "Satversmes sapulces sasaukšanas diena (1. maijs)" at bounding box center [233, 73] width 88 height 5
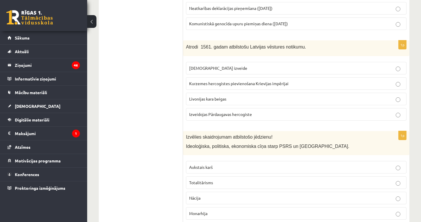
scroll to position [2260, 0]
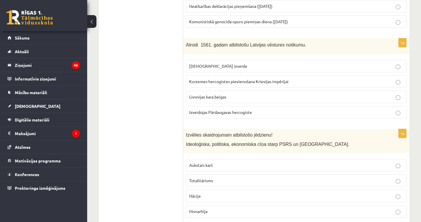
click at [226, 79] on span "Kurzemes hercogistes pievienošana Krievijas impērijai" at bounding box center [238, 81] width 99 height 5
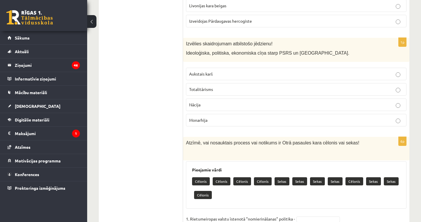
scroll to position [2352, 0]
click at [231, 71] on p "Aukstais karš" at bounding box center [296, 74] width 214 height 6
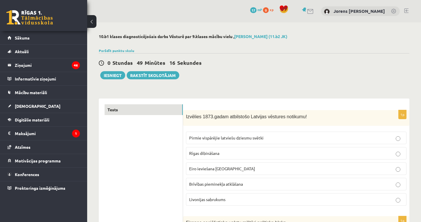
scroll to position [0, 0]
click at [112, 77] on button "Iesniegt" at bounding box center [112, 75] width 25 height 8
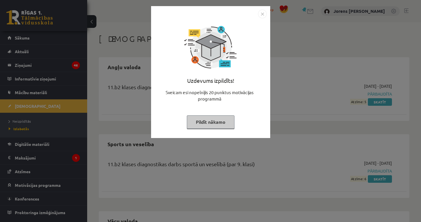
click at [263, 13] on img "Close" at bounding box center [262, 14] width 9 height 9
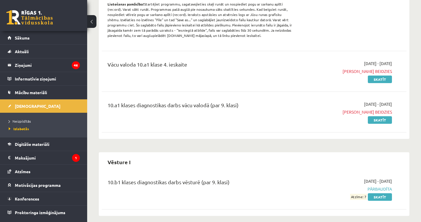
scroll to position [889, 0]
click at [20, 38] on span "Sākums" at bounding box center [22, 37] width 15 height 5
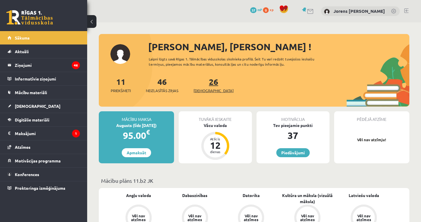
click at [202, 83] on link "26 [DEMOGRAPHIC_DATA]" at bounding box center [214, 84] width 40 height 17
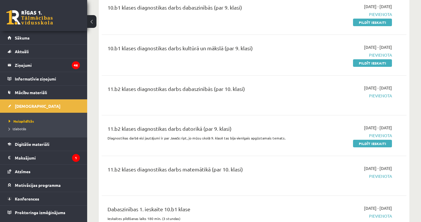
scroll to position [2158, 0]
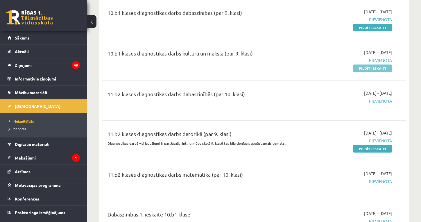
click at [368, 65] on link "Pildīt ieskaiti" at bounding box center [372, 69] width 39 height 8
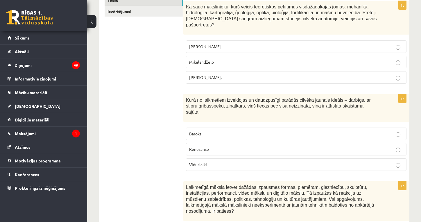
scroll to position [110, 0]
click at [215, 74] on p "[PERSON_NAME]." at bounding box center [296, 77] width 214 height 6
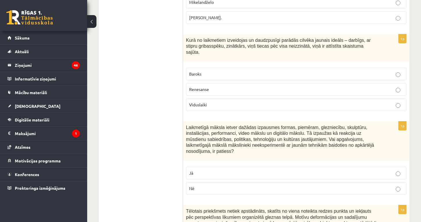
scroll to position [169, 0]
click at [207, 86] on span "Renesanse" at bounding box center [199, 88] width 20 height 5
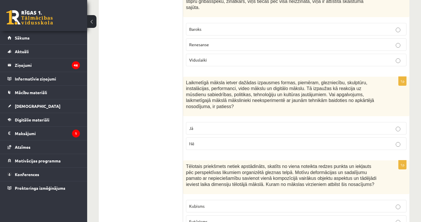
scroll to position [226, 0]
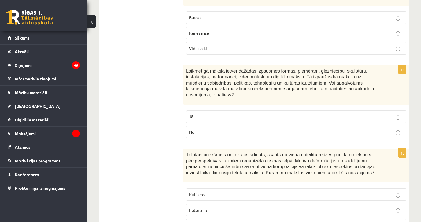
click at [210, 129] on p "Nē" at bounding box center [296, 132] width 214 height 6
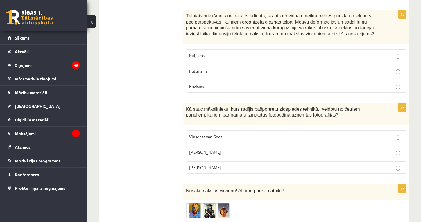
scroll to position [365, 0]
click at [226, 49] on label "Kubisms" at bounding box center [296, 55] width 221 height 13
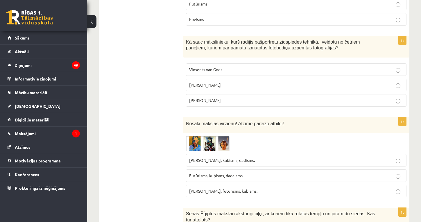
scroll to position [434, 0]
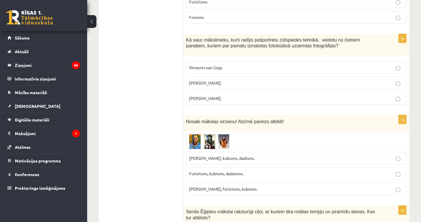
click at [221, 95] on p "[PERSON_NAME]" at bounding box center [296, 98] width 214 height 6
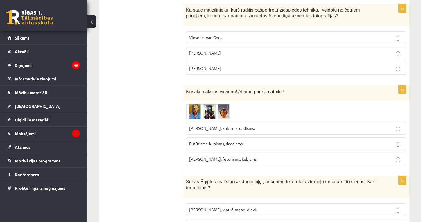
scroll to position [466, 0]
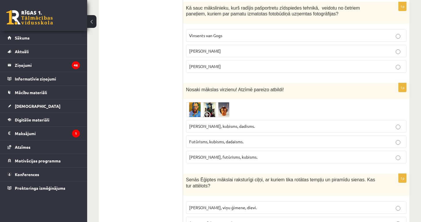
click at [240, 139] on span "Futūrisms, kubisms, dadaisms." at bounding box center [216, 141] width 54 height 5
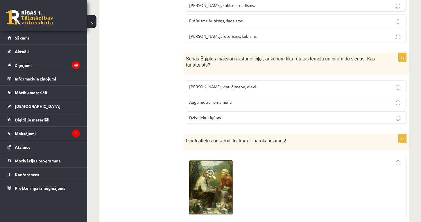
scroll to position [593, 0]
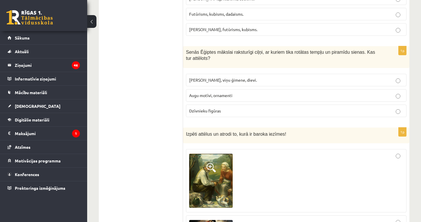
click at [252, 77] on p "[PERSON_NAME], viņu ģimene, dievi." at bounding box center [296, 80] width 214 height 6
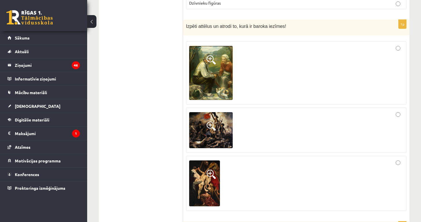
scroll to position [703, 0]
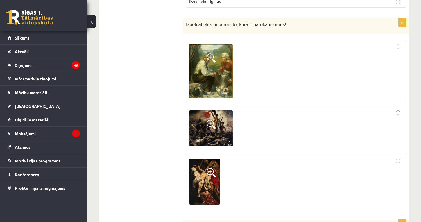
click at [210, 120] on span at bounding box center [211, 124] width 9 height 9
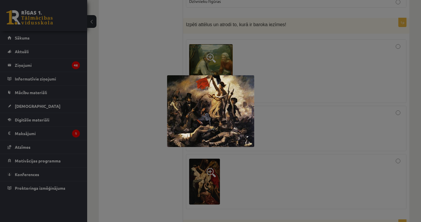
click at [163, 168] on div at bounding box center [210, 111] width 421 height 222
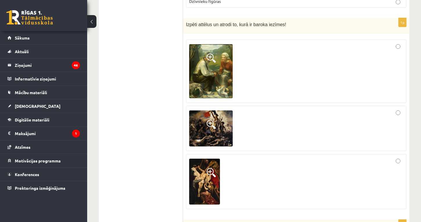
click at [210, 168] on span at bounding box center [211, 172] width 9 height 9
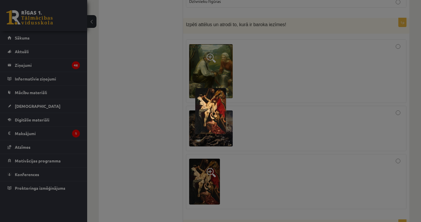
click at [160, 174] on div at bounding box center [210, 111] width 421 height 222
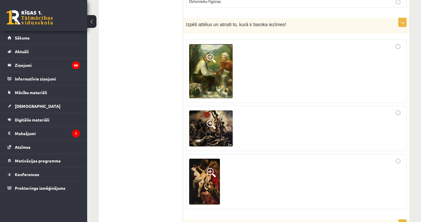
click at [284, 119] on div at bounding box center [296, 128] width 214 height 39
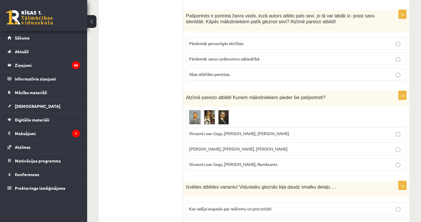
scroll to position [915, 0]
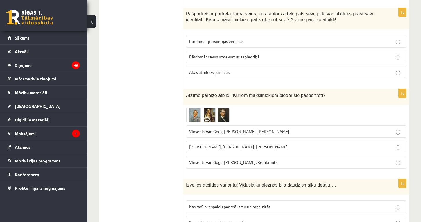
click at [246, 69] on p "Abas atbildes pareizas." at bounding box center [296, 72] width 214 height 6
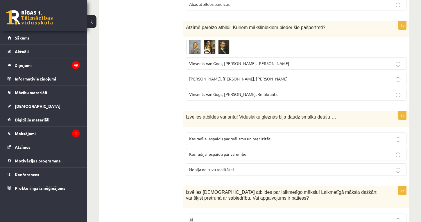
scroll to position [984, 0]
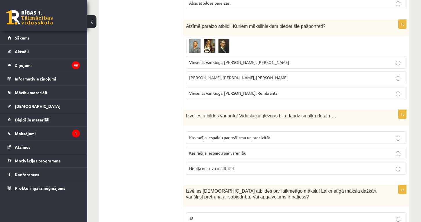
click at [207, 48] on span at bounding box center [208, 52] width 9 height 9
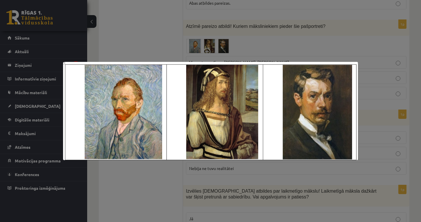
click at [139, 43] on div at bounding box center [210, 111] width 421 height 222
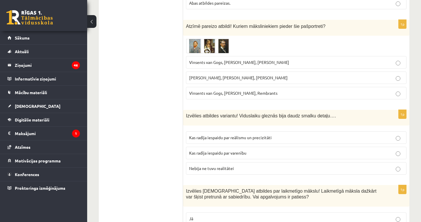
click at [208, 48] on span at bounding box center [208, 52] width 9 height 9
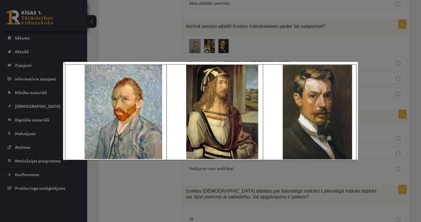
click at [208, 40] on div at bounding box center [210, 111] width 421 height 222
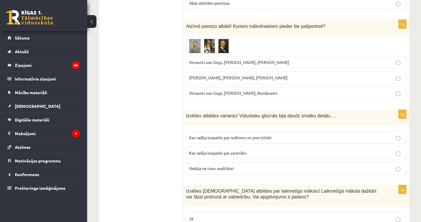
click at [222, 75] on span "Pablo Pikaso, Leonardo da Vinči, Miervaldis Polis" at bounding box center [238, 77] width 99 height 5
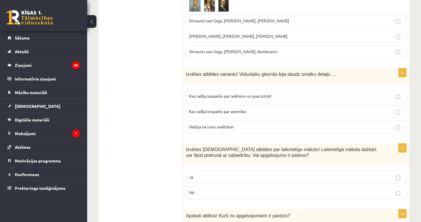
scroll to position [1026, 0]
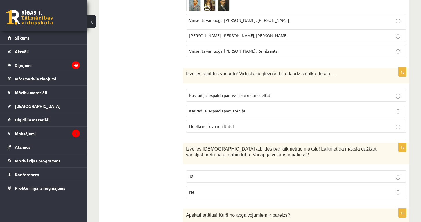
click at [246, 108] on span "Kas radīja iespaidu par varenību" at bounding box center [217, 110] width 57 height 5
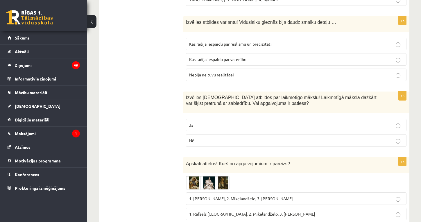
scroll to position [1079, 0]
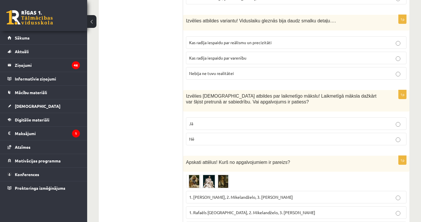
click at [204, 121] on p "Jā" at bounding box center [296, 124] width 214 height 6
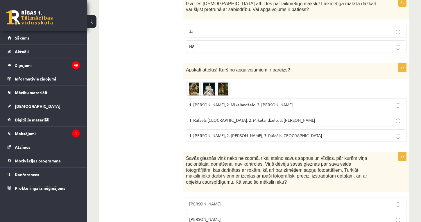
scroll to position [1175, 0]
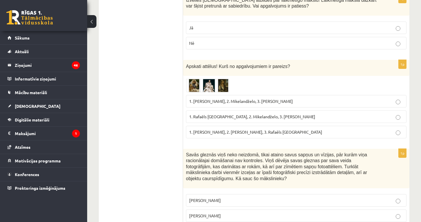
click at [208, 88] on span at bounding box center [208, 92] width 9 height 9
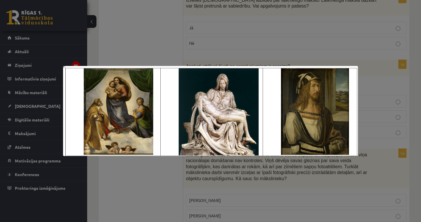
click at [156, 41] on div at bounding box center [210, 111] width 421 height 222
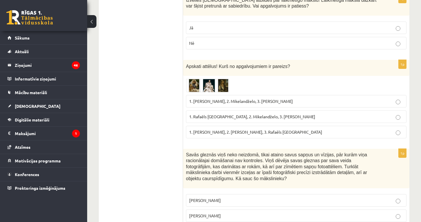
click at [224, 114] on span "1. Rafaēls Sancio da Urbīno, 2. Mikelandželo, 3. Albrehts Dīrers" at bounding box center [252, 116] width 126 height 5
click at [207, 88] on span at bounding box center [208, 92] width 9 height 9
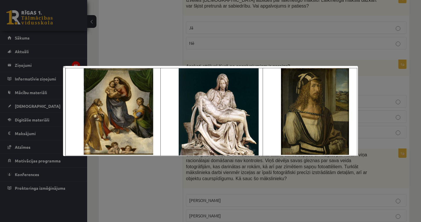
click at [176, 63] on div at bounding box center [210, 111] width 421 height 222
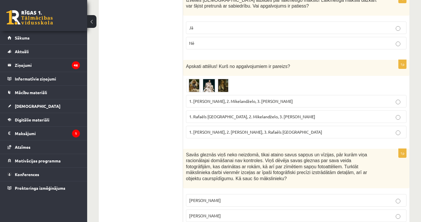
click at [208, 88] on span at bounding box center [208, 92] width 9 height 9
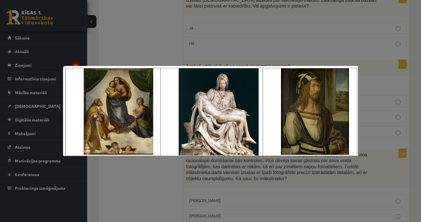
click at [163, 34] on div at bounding box center [210, 111] width 421 height 222
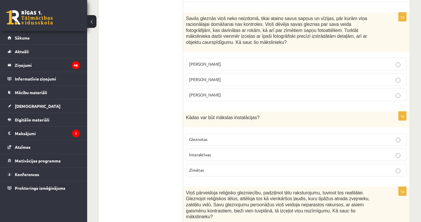
scroll to position [1309, 0]
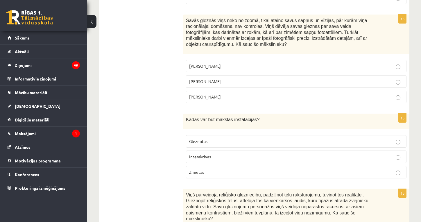
click at [199, 79] on span "Salvadors Dalī" at bounding box center [205, 81] width 32 height 5
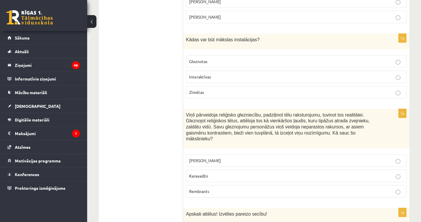
scroll to position [1390, 0]
click at [218, 73] on p "Interaktīvas" at bounding box center [296, 76] width 214 height 6
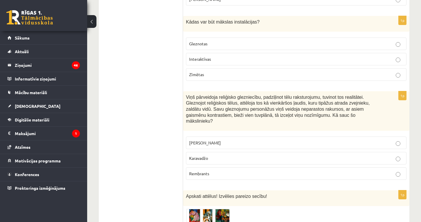
scroll to position [1407, 0]
click at [201, 171] on span "Rembrants" at bounding box center [199, 173] width 20 height 5
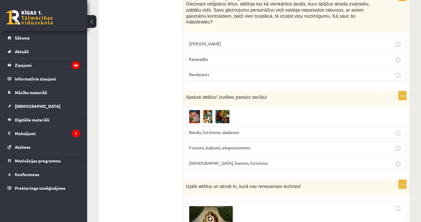
scroll to position [1509, 0]
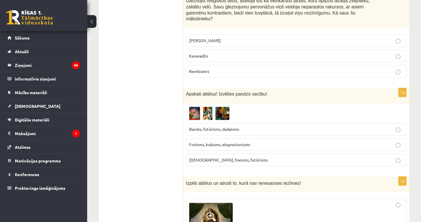
click at [207, 116] on span at bounding box center [208, 120] width 9 height 9
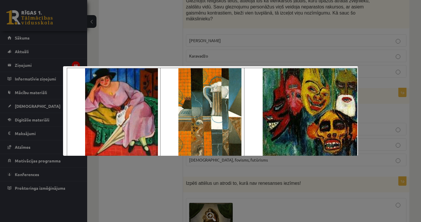
click at [158, 43] on div at bounding box center [210, 111] width 421 height 222
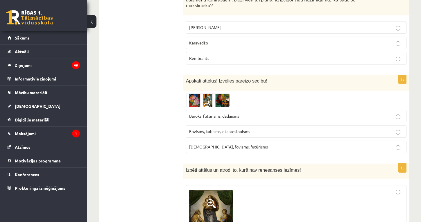
scroll to position [1523, 0]
click at [215, 128] on span "Fovisms, kubisms, ekspresionisms" at bounding box center [219, 130] width 61 height 5
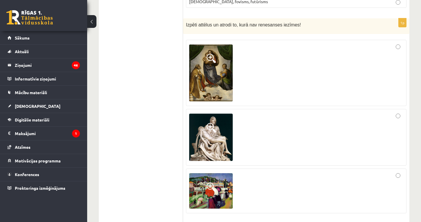
scroll to position [1668, 0]
click at [211, 182] on span at bounding box center [211, 186] width 9 height 9
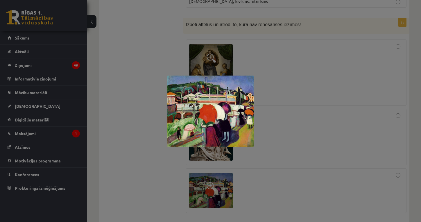
click at [168, 179] on div at bounding box center [210, 111] width 421 height 222
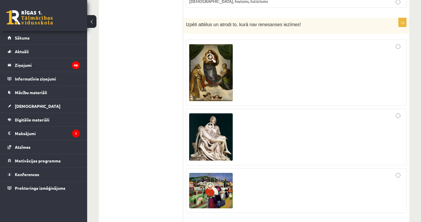
click at [264, 180] on div at bounding box center [296, 191] width 214 height 39
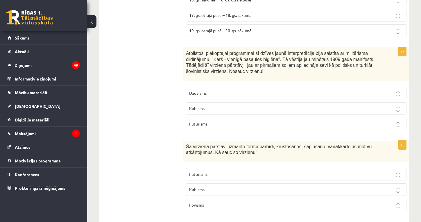
scroll to position [2675, 0]
click at [202, 187] on span "Kubisms" at bounding box center [196, 189] width 15 height 5
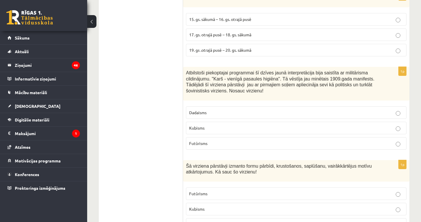
scroll to position [2655, 0]
click at [219, 110] on p "Dadaisms" at bounding box center [296, 113] width 214 height 6
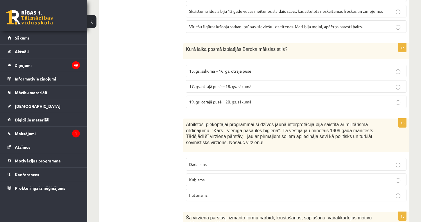
scroll to position [2603, 0]
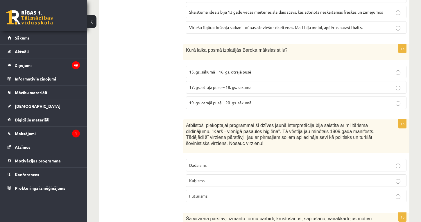
click at [216, 85] on span "17. gs. otrajā pusē – 18. gs. sākumā" at bounding box center [220, 87] width 62 height 5
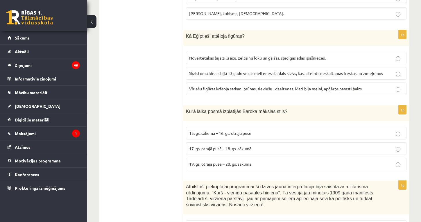
scroll to position [2541, 0]
click at [242, 87] on span "Vīriešu figūras krāsoja sarkani brūnas, sieviešu - dzeltenas. Mati bija melni, …" at bounding box center [276, 89] width 174 height 5
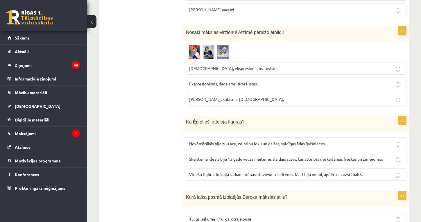
scroll to position [2449, 0]
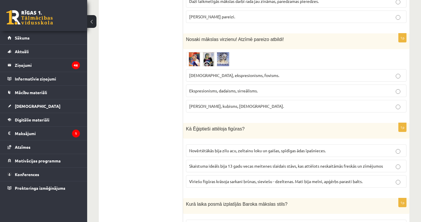
click at [207, 61] on span at bounding box center [208, 65] width 9 height 9
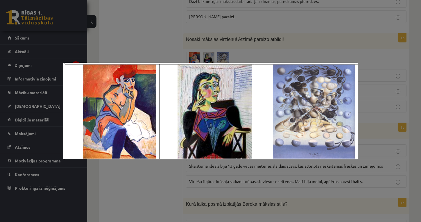
click at [161, 48] on div at bounding box center [210, 111] width 421 height 222
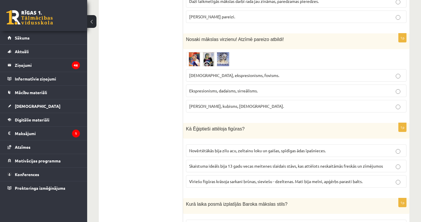
click at [208, 61] on span at bounding box center [208, 65] width 9 height 9
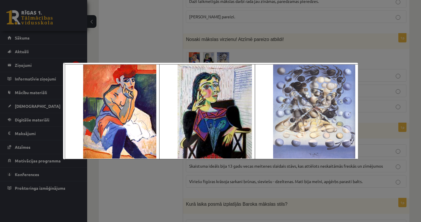
click at [159, 46] on div at bounding box center [210, 111] width 421 height 222
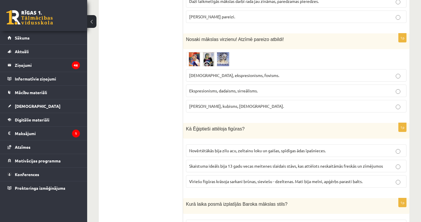
click at [212, 88] on span "Ekspresionisms, dadaisms, sirreālisms." at bounding box center [223, 90] width 69 height 5
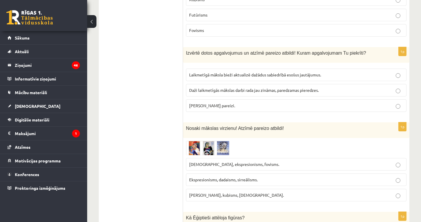
scroll to position [2352, 0]
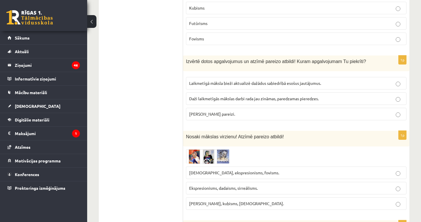
click at [226, 111] on span "Abi apgalvojumi pareizi." at bounding box center [212, 113] width 46 height 5
click at [204, 96] on span "Daži laikmetīgās mākslas darbi rada jau zināmas, paredzamas pieredzes." at bounding box center [254, 98] width 130 height 5
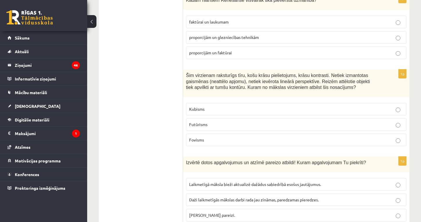
scroll to position [2248, 0]
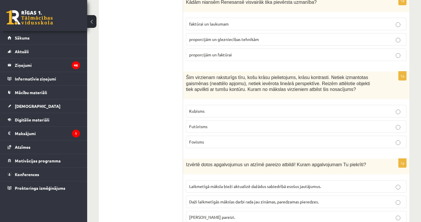
click at [205, 124] on span "Futūrisms" at bounding box center [198, 126] width 18 height 5
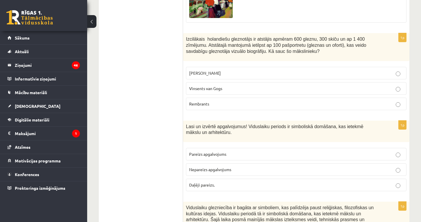
scroll to position [1859, 0]
click at [199, 101] on span "Rembrants" at bounding box center [199, 103] width 20 height 5
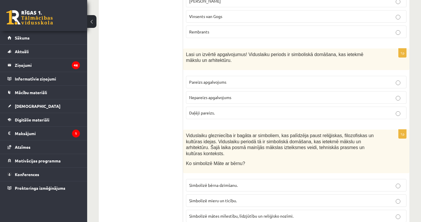
scroll to position [1933, 0]
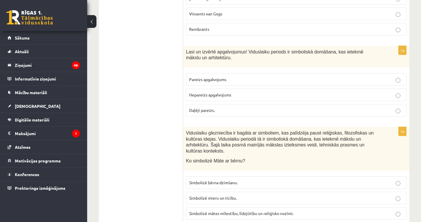
click at [211, 92] on span "Nepareizs apgalvojums" at bounding box center [210, 94] width 42 height 5
click at [210, 73] on label "Pareizs apgalvojums" at bounding box center [296, 79] width 221 height 13
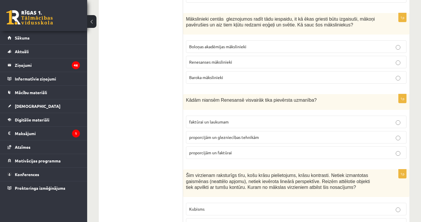
scroll to position [2146, 0]
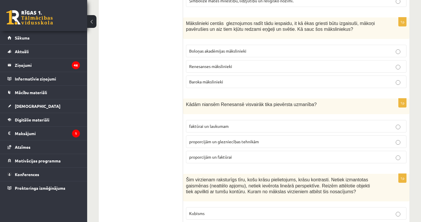
click at [201, 64] on span "Renesanses mākslinieki" at bounding box center [210, 66] width 43 height 5
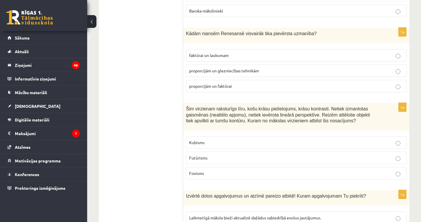
scroll to position [2207, 0]
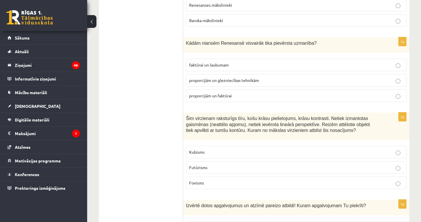
click at [208, 93] on span "proporcijām un faktūrai" at bounding box center [210, 95] width 43 height 5
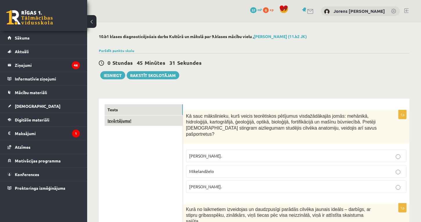
scroll to position [0, 0]
click at [119, 77] on button "Iesniegt" at bounding box center [112, 75] width 25 height 8
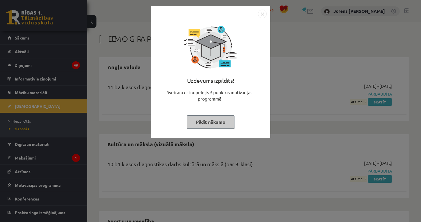
click at [221, 123] on button "Pildīt nākamo" at bounding box center [211, 121] width 48 height 13
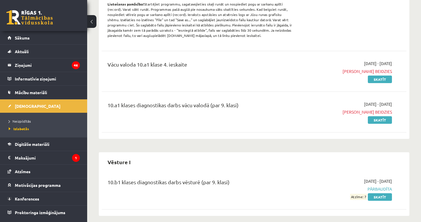
scroll to position [966, 0]
click at [24, 121] on span "Neizpildītās" at bounding box center [20, 121] width 22 height 5
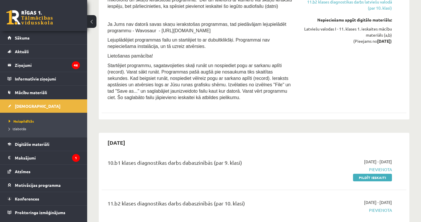
scroll to position [2010, 0]
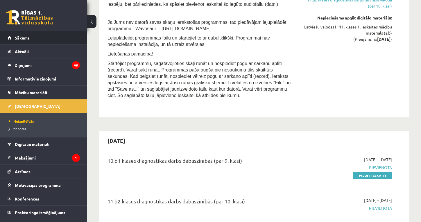
click at [26, 39] on span "Sākums" at bounding box center [22, 37] width 15 height 5
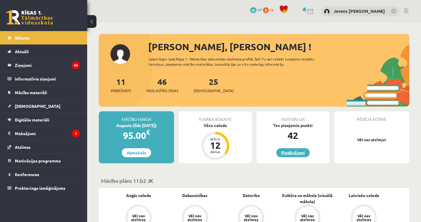
click at [292, 153] on link "Piedāvājumi" at bounding box center [292, 152] width 33 height 9
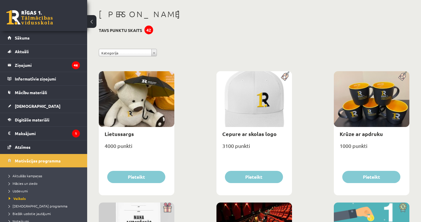
scroll to position [25, 0]
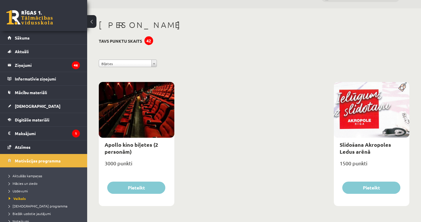
scroll to position [14, 0]
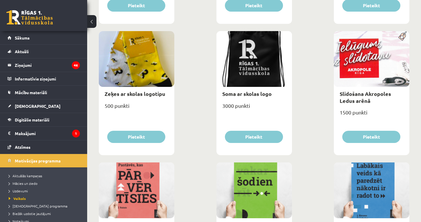
scroll to position [590, 0]
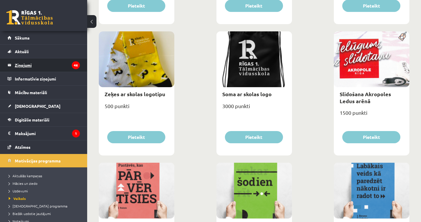
click at [25, 63] on legend "Ziņojumi 46" at bounding box center [47, 64] width 65 height 13
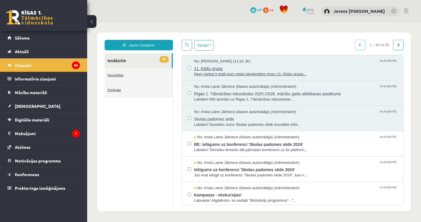
click at [233, 72] on span "Heyy varbut ir kads kurs velas pievienoties musu 11. Klašu grupa..." at bounding box center [296, 75] width 204 height 6
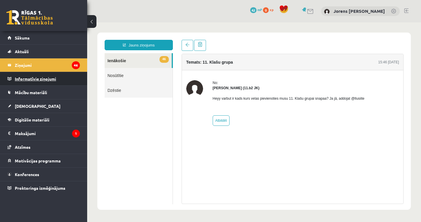
click at [36, 78] on legend "Informatīvie ziņojumi 0" at bounding box center [47, 78] width 65 height 13
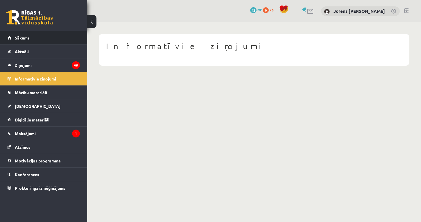
click at [24, 40] on span "Sākums" at bounding box center [22, 37] width 15 height 5
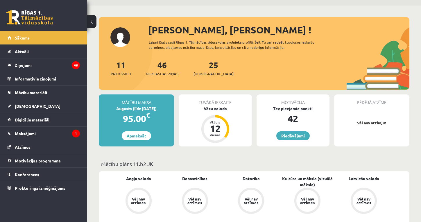
scroll to position [26, 0]
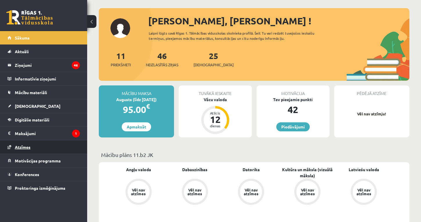
click at [29, 147] on span "Atzīmes" at bounding box center [23, 146] width 16 height 5
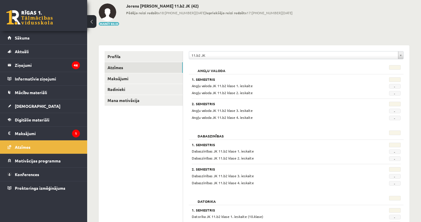
scroll to position [28, 0]
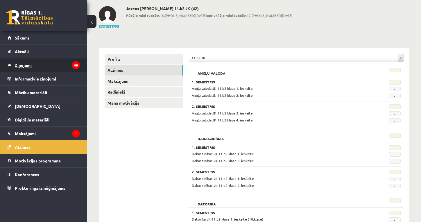
click at [28, 64] on legend "Ziņojumi 46" at bounding box center [47, 64] width 65 height 13
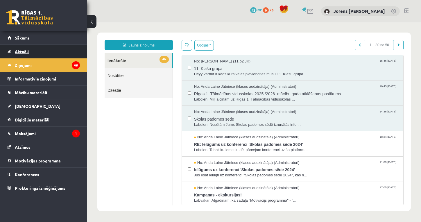
click at [24, 54] on link "Aktuāli" at bounding box center [44, 51] width 72 height 13
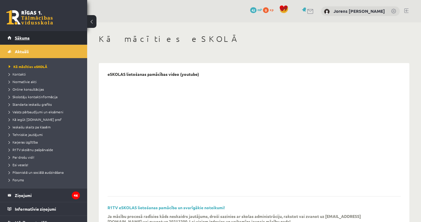
click at [29, 38] on span "Sākums" at bounding box center [22, 37] width 15 height 5
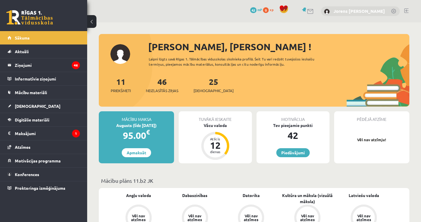
click at [372, 12] on link "Jorens [PERSON_NAME]" at bounding box center [359, 11] width 51 height 6
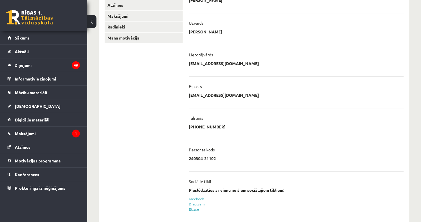
scroll to position [95, 0]
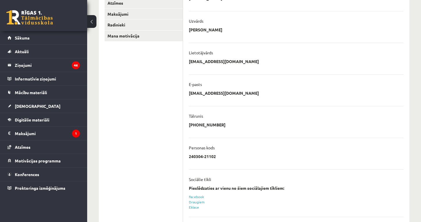
click at [207, 124] on p "[PHONE_NUMBER]" at bounding box center [207, 124] width 37 height 5
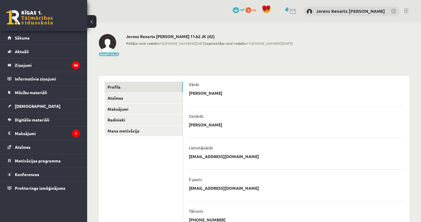
scroll to position [0, 0]
click at [395, 10] on link at bounding box center [394, 12] width 6 height 6
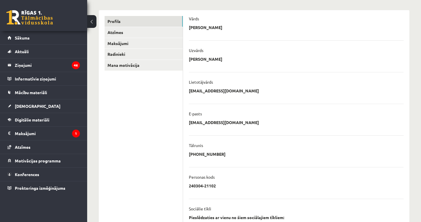
scroll to position [67, 0]
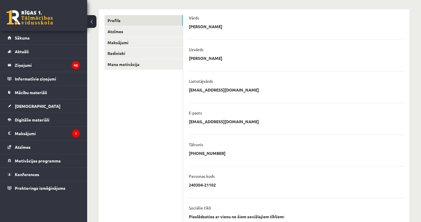
click at [213, 152] on p "[PHONE_NUMBER]" at bounding box center [207, 153] width 37 height 5
click at [229, 153] on div "**********" at bounding box center [296, 155] width 215 height 9
click at [215, 159] on ul "**********" at bounding box center [296, 137] width 215 height 258
click at [211, 154] on p "[PHONE_NUMBER]" at bounding box center [207, 153] width 37 height 5
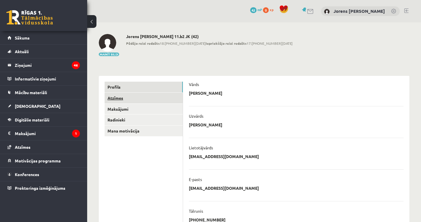
scroll to position [0, 0]
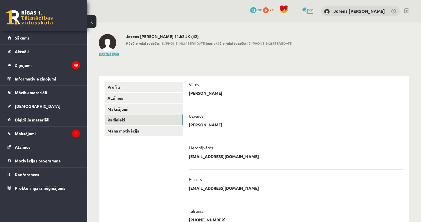
click at [119, 118] on link "Radinieki" at bounding box center [144, 120] width 78 height 11
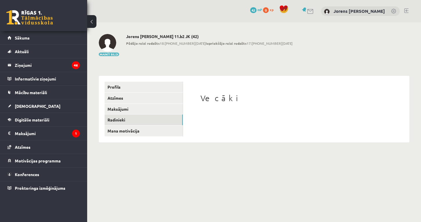
click at [211, 99] on h1 "Vecāki" at bounding box center [297, 98] width 192 height 10
click at [128, 131] on link "Mana motivācija" at bounding box center [144, 131] width 78 height 11
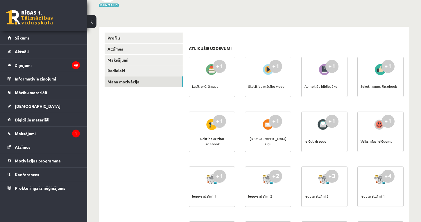
scroll to position [50, 0]
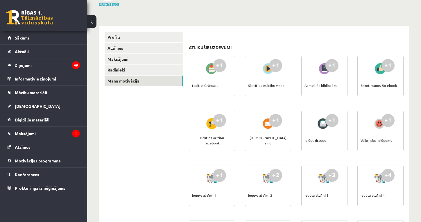
click at [329, 77] on div "Apmeklēt bibliotēku" at bounding box center [321, 85] width 33 height 20
click at [329, 86] on div "Apmeklēt bibliotēku" at bounding box center [321, 85] width 33 height 20
click at [38, 161] on span "Motivācijas programma" at bounding box center [38, 160] width 46 height 5
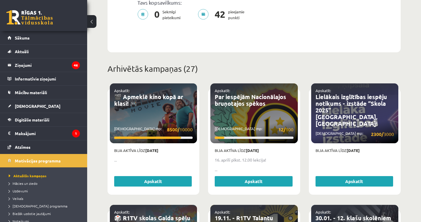
scroll to position [184, 0]
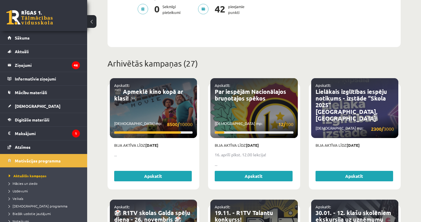
click at [244, 171] on link "Apskatīt" at bounding box center [254, 176] width 78 height 10
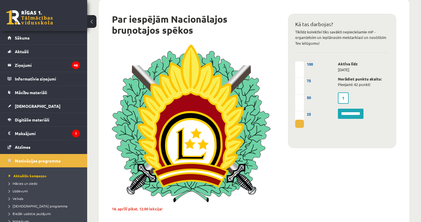
scroll to position [33, 0]
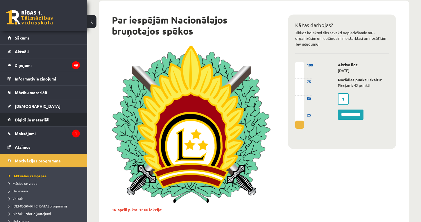
click at [40, 122] on link "Digitālie materiāli" at bounding box center [44, 119] width 72 height 13
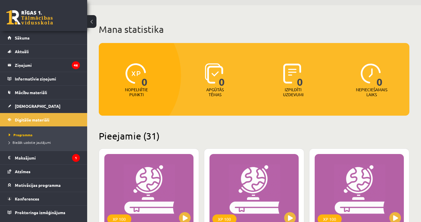
scroll to position [14, 0]
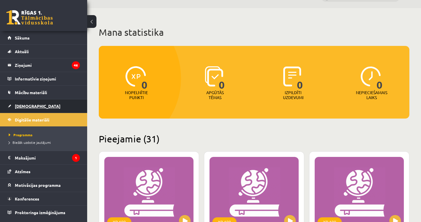
click at [31, 107] on span "[DEMOGRAPHIC_DATA]" at bounding box center [38, 105] width 46 height 5
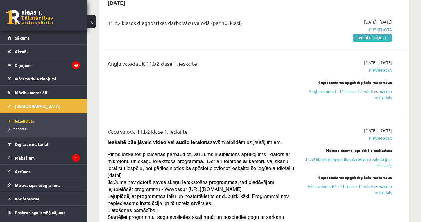
scroll to position [1150, 0]
